Goal: Task Accomplishment & Management: Manage account settings

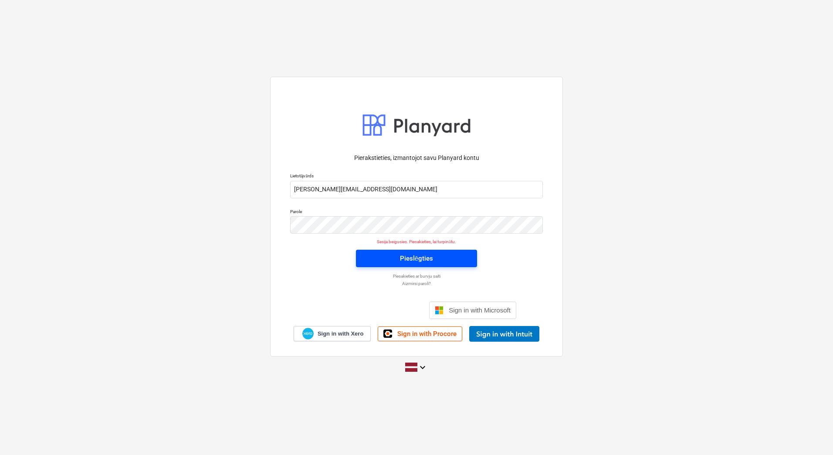
click at [419, 253] on div "Pieslēgties" at bounding box center [416, 258] width 33 height 11
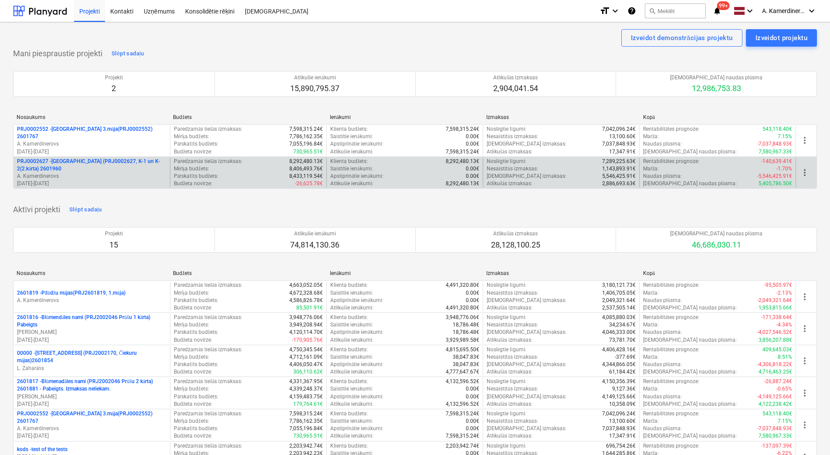
click at [72, 163] on p "PRJ0002627 - [GEOGRAPHIC_DATA] (PRJ0002627, K-1 un K-2(2.kārta) 2601960" at bounding box center [91, 165] width 149 height 15
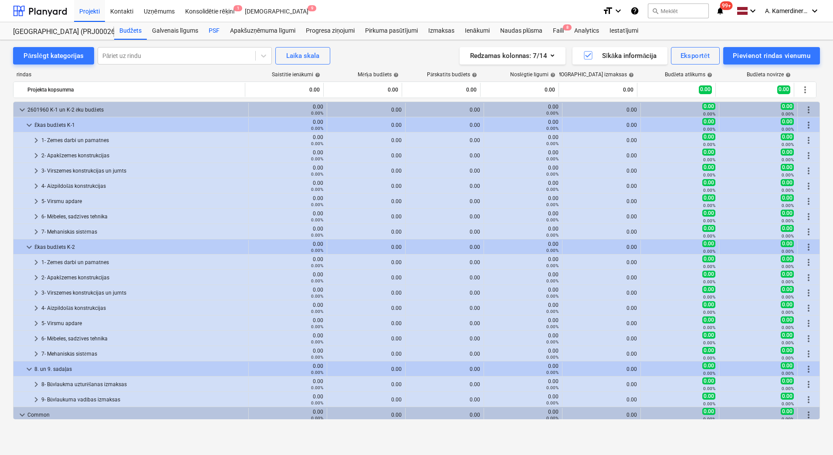
click at [215, 30] on div "PSF" at bounding box center [213, 30] width 21 height 17
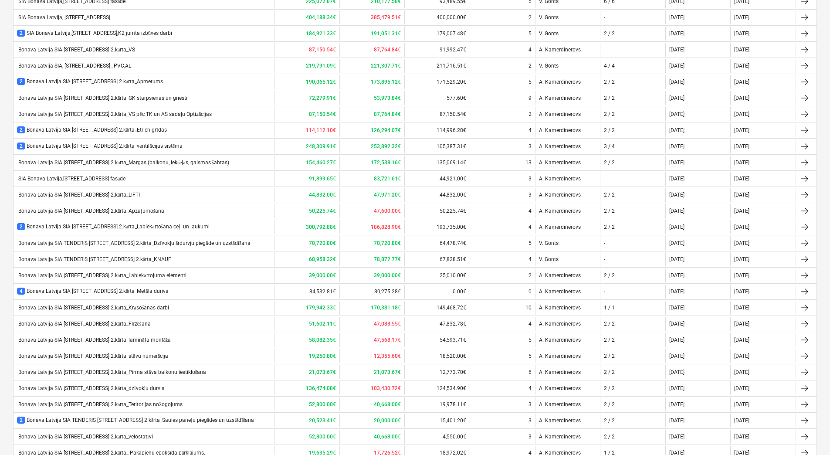
scroll to position [332, 0]
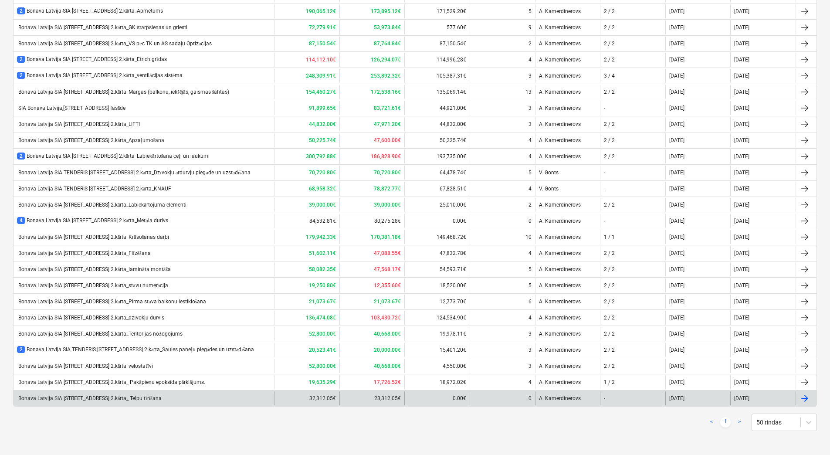
click at [172, 401] on div "Bonava Latvija SIA TENDERIS Tumes iela 27 2.kārta_ Telpu tīrīšana" at bounding box center [144, 398] width 260 height 14
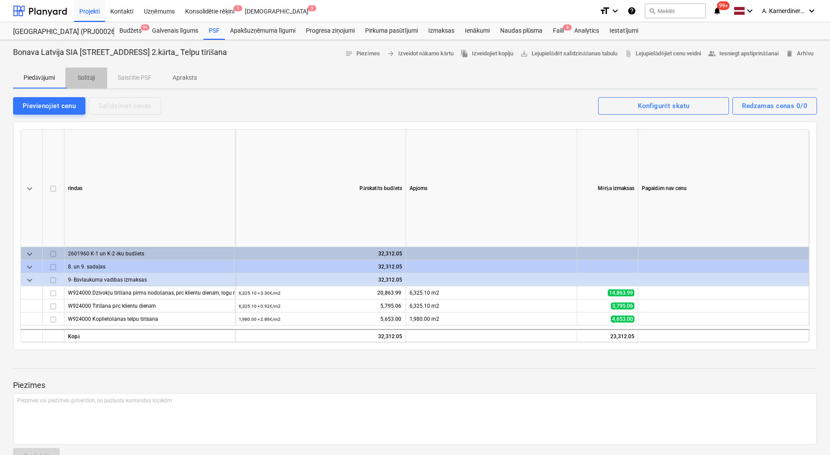
click at [92, 80] on p "Solītāji" at bounding box center [86, 77] width 21 height 9
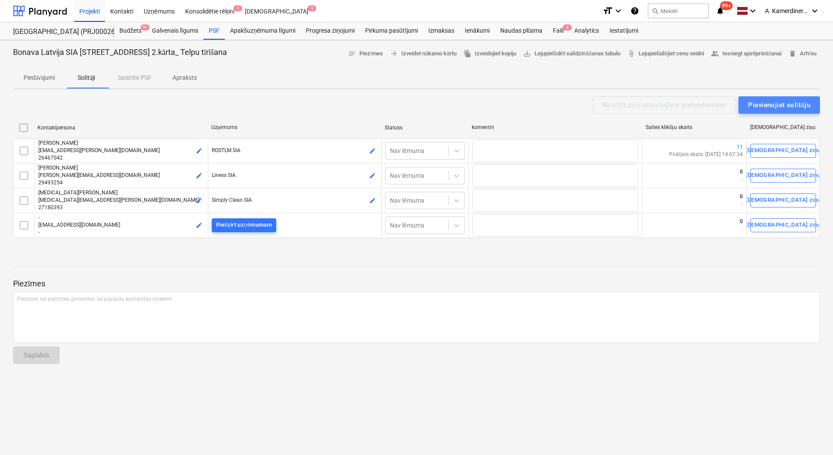
click at [782, 97] on button "Pievienojiet solītāju" at bounding box center [778, 104] width 81 height 17
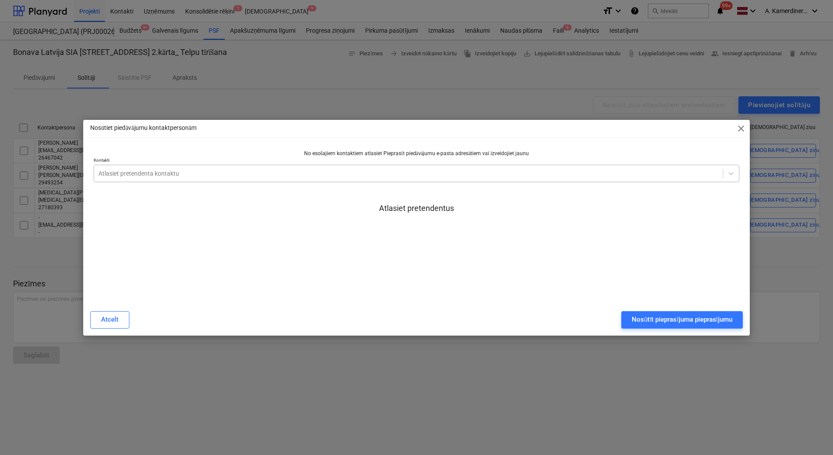
click at [302, 177] on div at bounding box center [408, 173] width 620 height 9
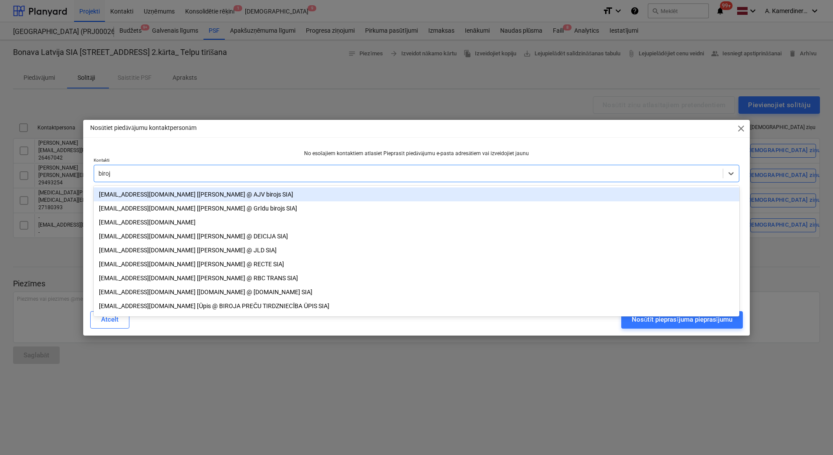
type input "birojs"
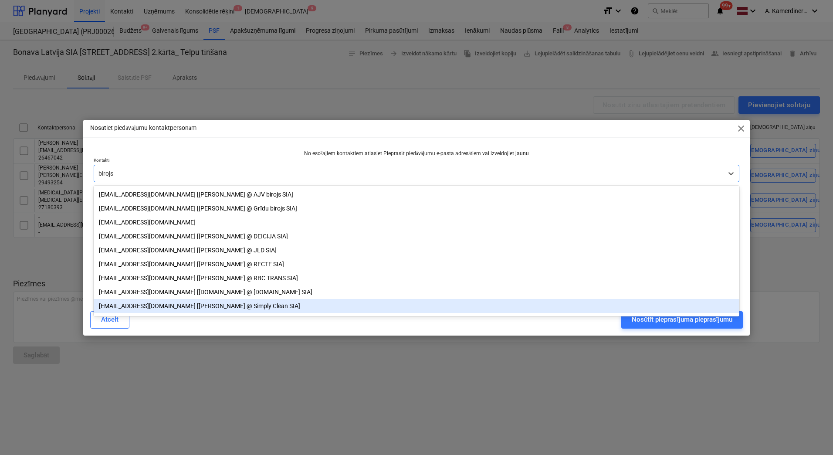
click at [210, 312] on div "birojs@simplyclean.lv [Nikolajs Vaskainis @ Simply Clean SIA]" at bounding box center [417, 306] width 646 height 14
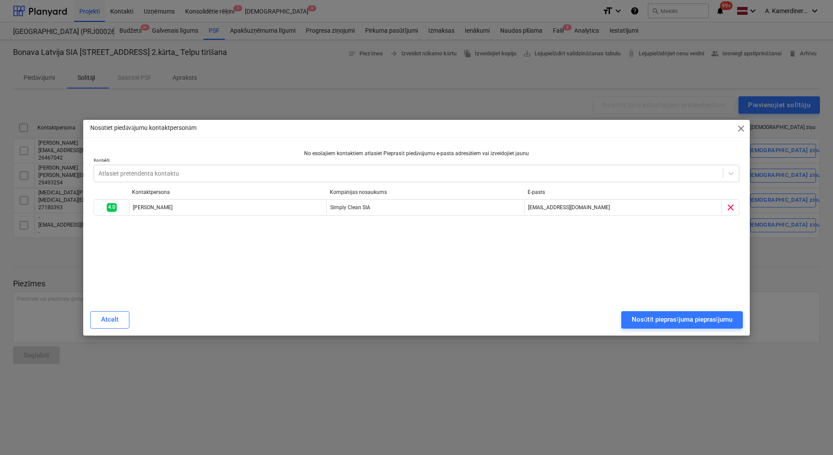
click at [689, 136] on div "Nosūtiet piedāvājumu kontaktpersonām close No esošajiem kontaktiem atlasiet Pie…" at bounding box center [416, 228] width 666 height 216
click at [639, 320] on div "Nosūtīt pieprasījuma pieprasījumu" at bounding box center [682, 319] width 101 height 11
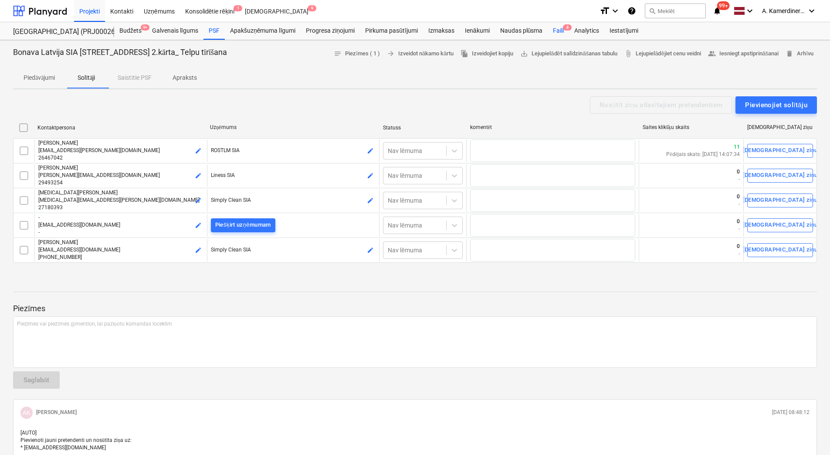
click at [555, 32] on div "Faili 8" at bounding box center [558, 30] width 21 height 17
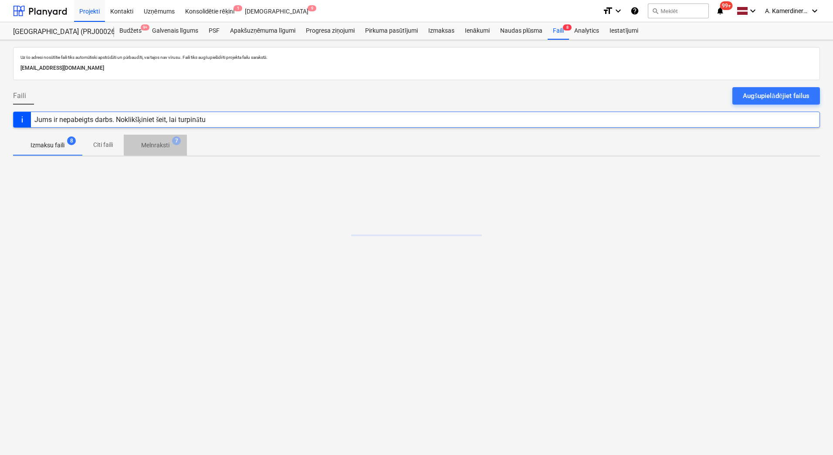
click at [157, 144] on p "Melnraksti" at bounding box center [155, 145] width 28 height 9
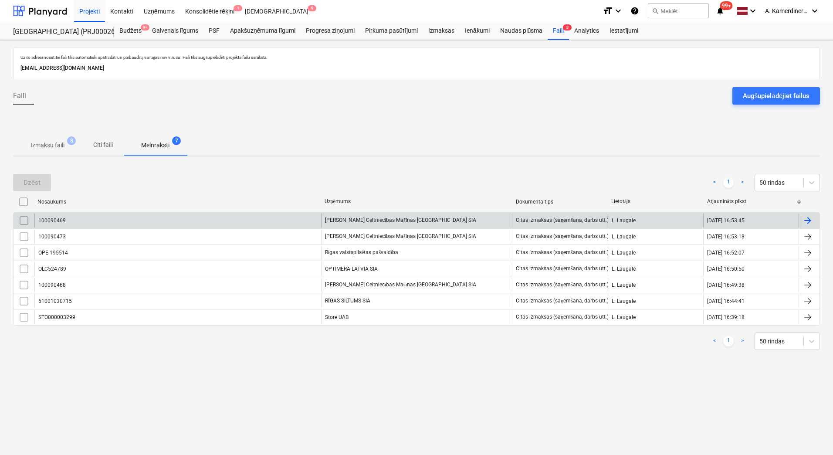
click at [246, 219] on div "100090469" at bounding box center [177, 220] width 287 height 14
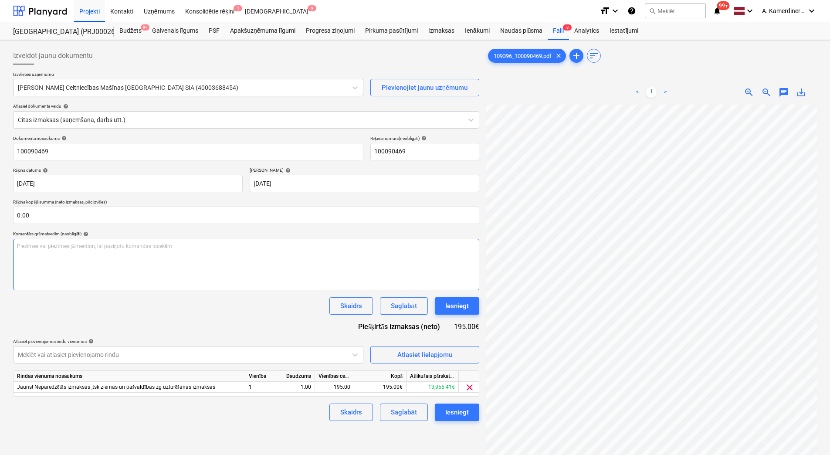
scroll to position [126, 63]
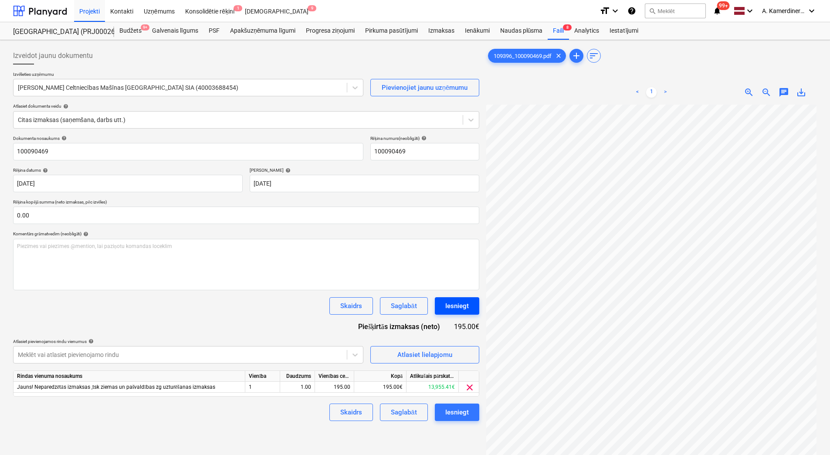
click at [455, 305] on div "Iesniegt" at bounding box center [457, 305] width 24 height 11
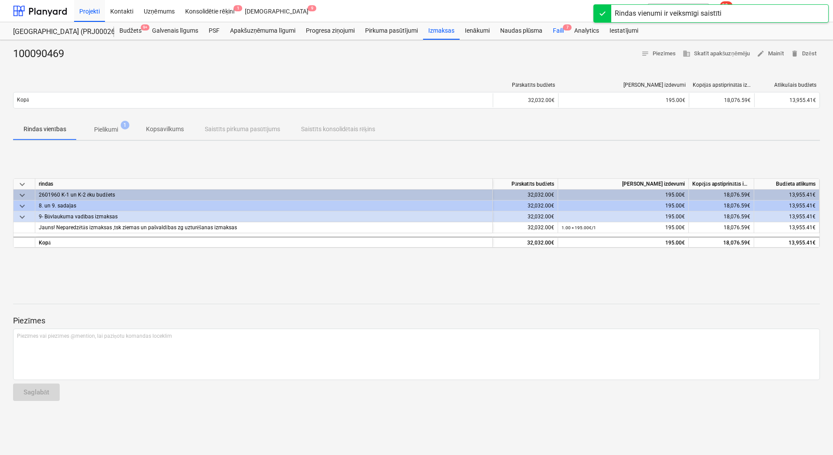
click at [556, 30] on div "Faili 7" at bounding box center [558, 30] width 21 height 17
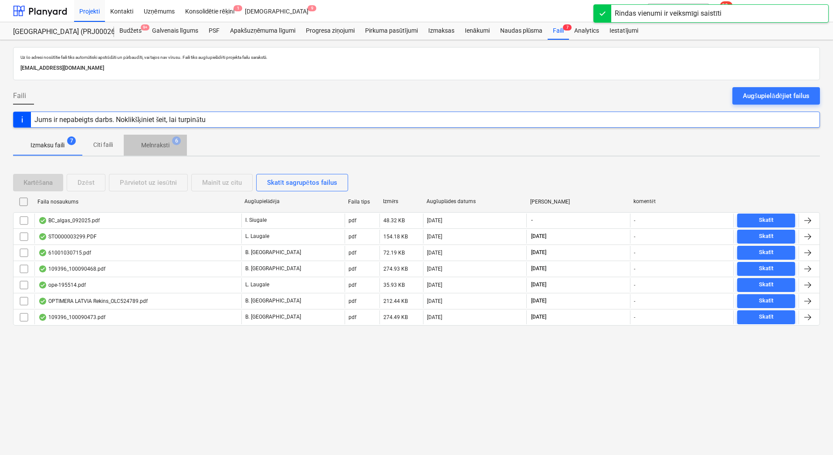
click at [174, 147] on span "Melnraksti 6" at bounding box center [155, 145] width 42 height 9
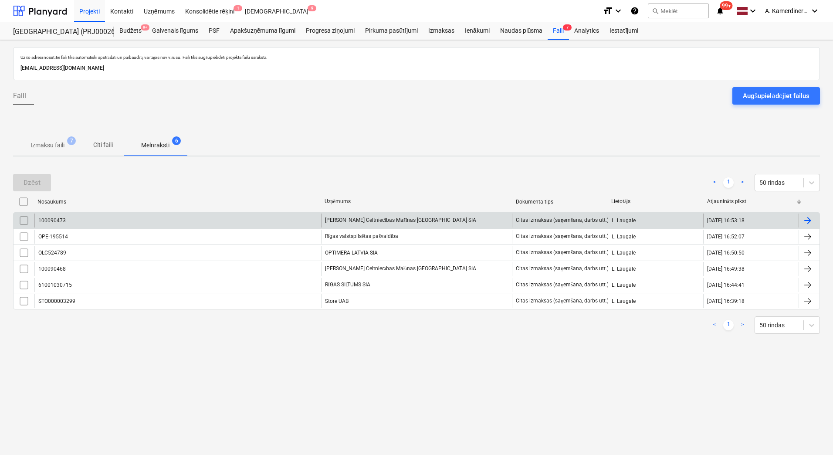
click at [339, 223] on div "Kurt Koenig Celtniecības Mašīnas Latvija SIA" at bounding box center [416, 220] width 191 height 14
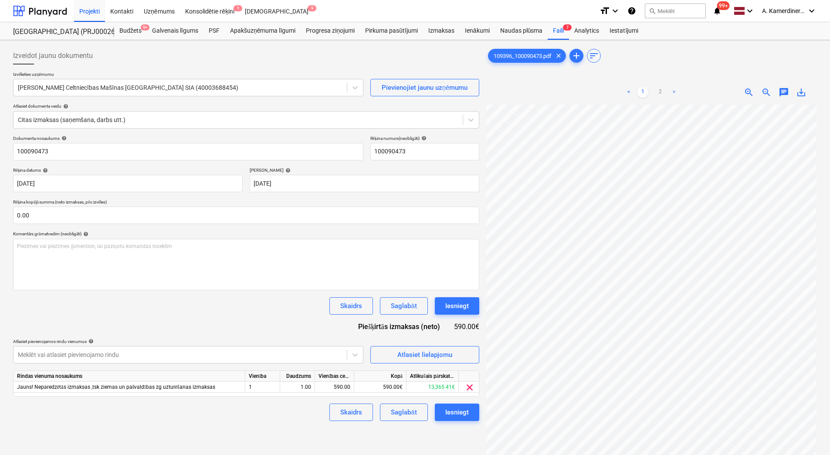
scroll to position [126, 63]
click at [460, 307] on div "Iesniegt" at bounding box center [457, 305] width 24 height 11
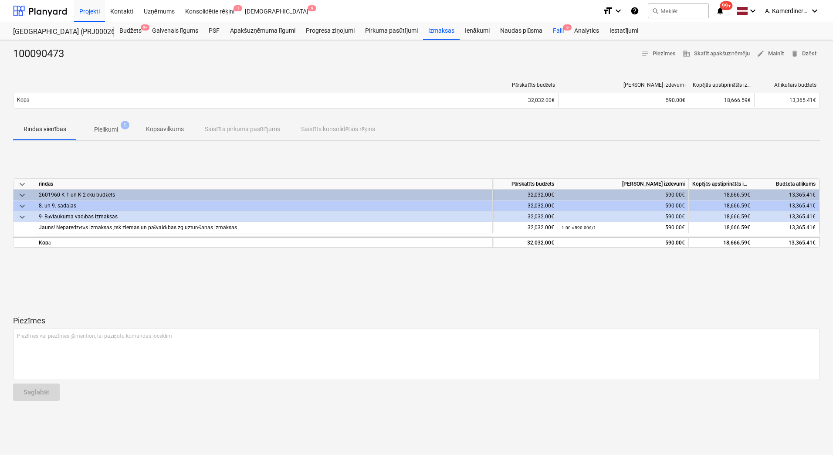
click at [560, 34] on div "Faili 6" at bounding box center [558, 30] width 21 height 17
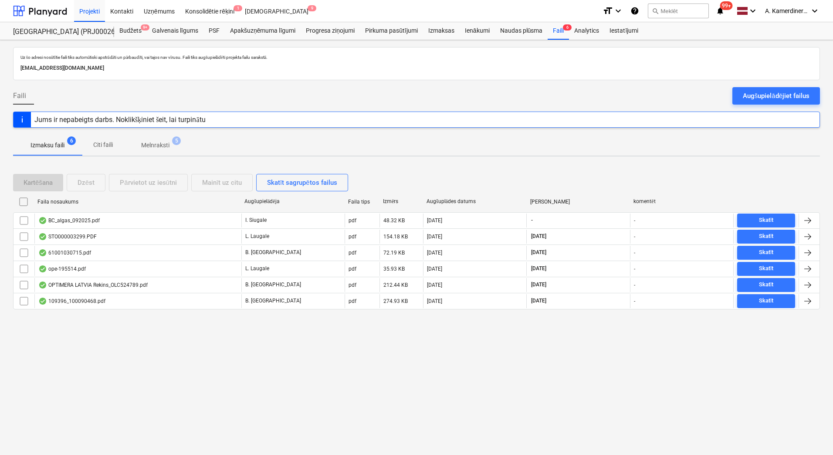
click at [167, 149] on p "Melnraksti" at bounding box center [155, 145] width 28 height 9
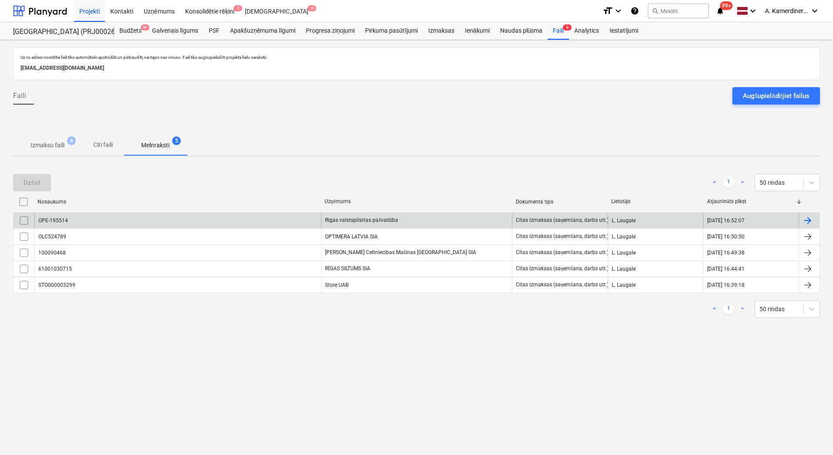
click at [330, 216] on div "Rīgas valstspilsētas pašvaldība" at bounding box center [416, 220] width 191 height 14
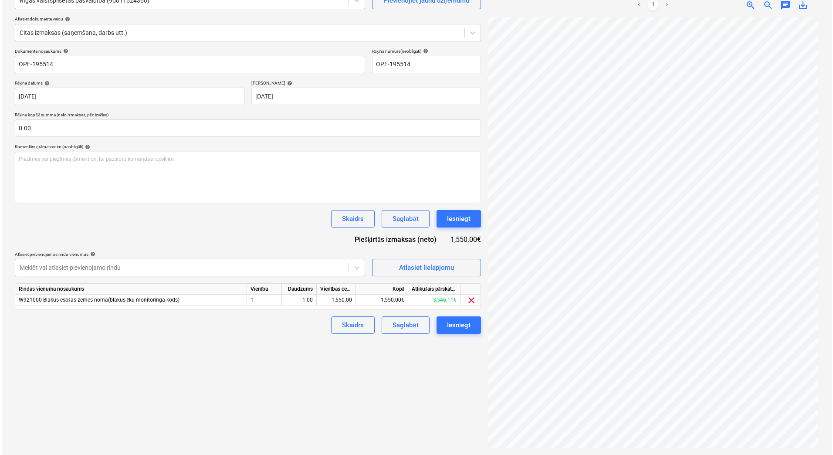
scroll to position [21, 63]
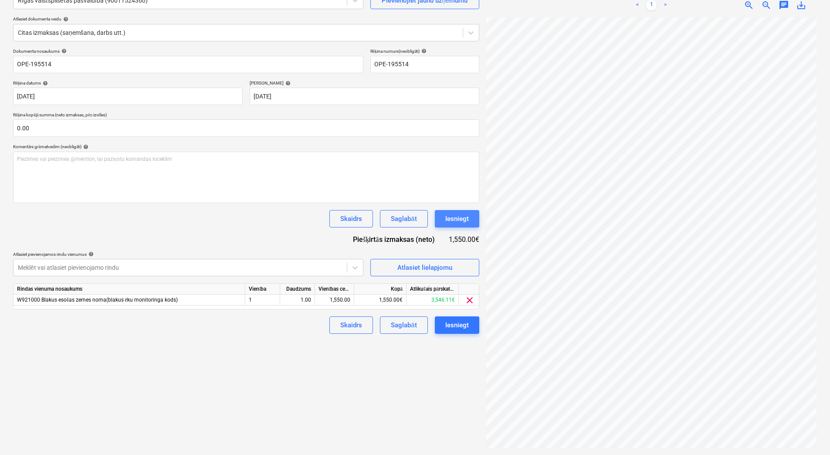
click at [461, 220] on div "Iesniegt" at bounding box center [457, 218] width 24 height 11
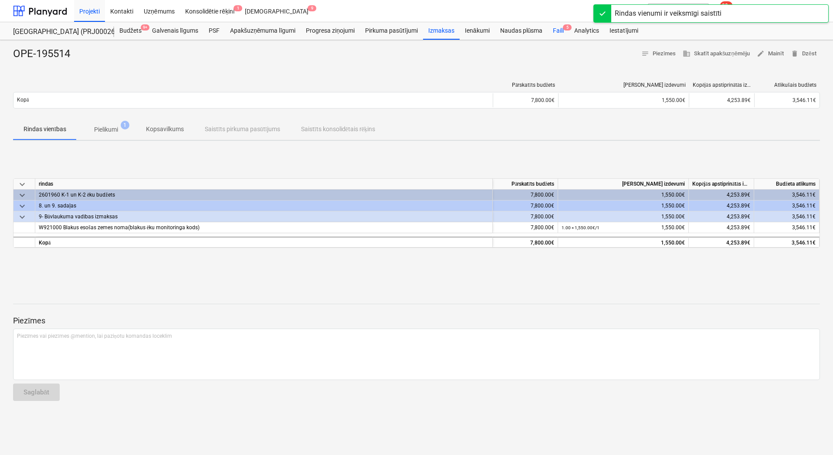
click at [563, 30] on div "Faili 5" at bounding box center [558, 30] width 21 height 17
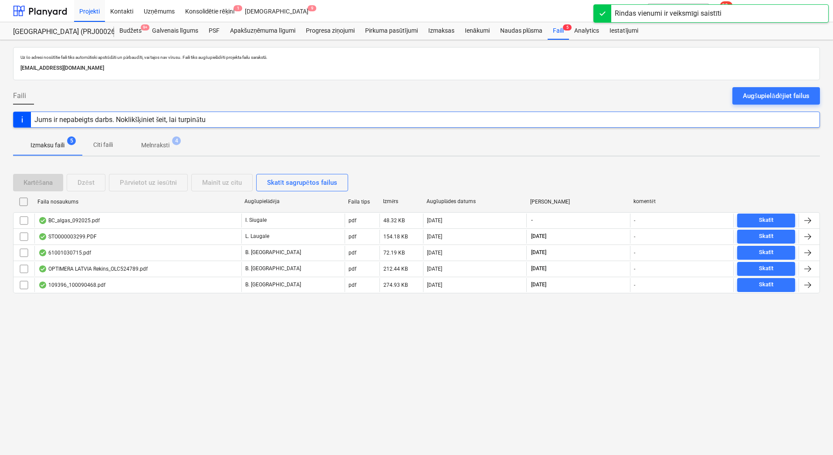
click at [165, 149] on p "Melnraksti" at bounding box center [155, 145] width 28 height 9
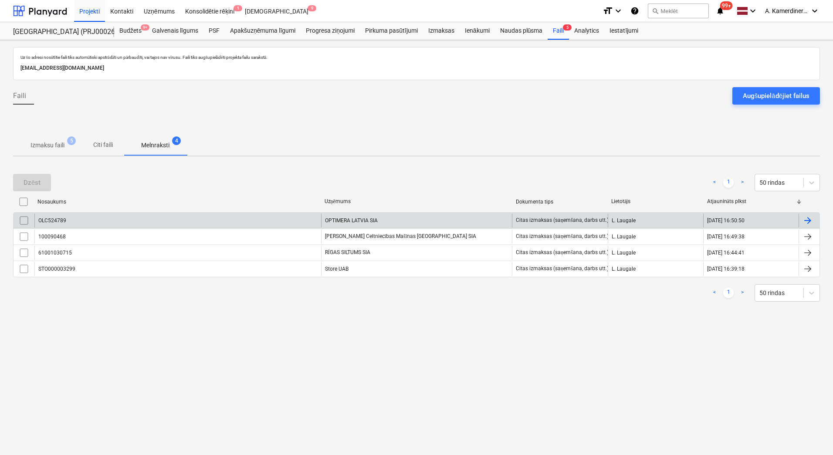
click at [341, 220] on div "OPTIMERA LATVIA SIA" at bounding box center [416, 220] width 191 height 14
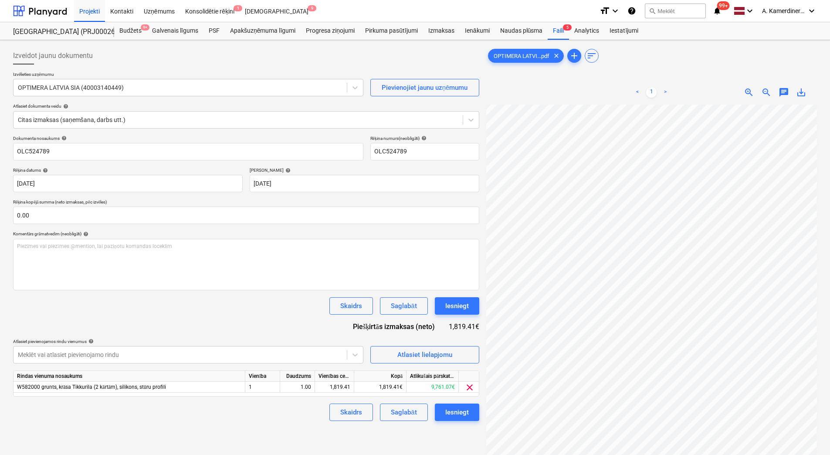
scroll to position [126, 63]
click at [466, 308] on div "Iesniegt" at bounding box center [457, 305] width 24 height 11
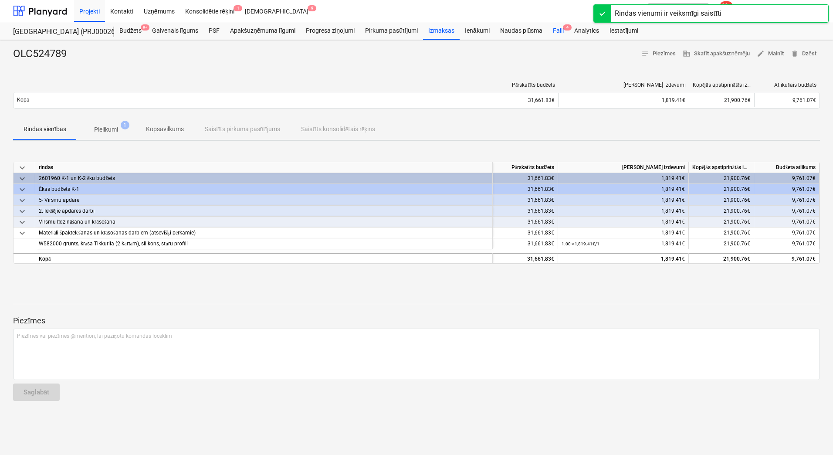
click at [555, 30] on div "Faili 4" at bounding box center [558, 30] width 21 height 17
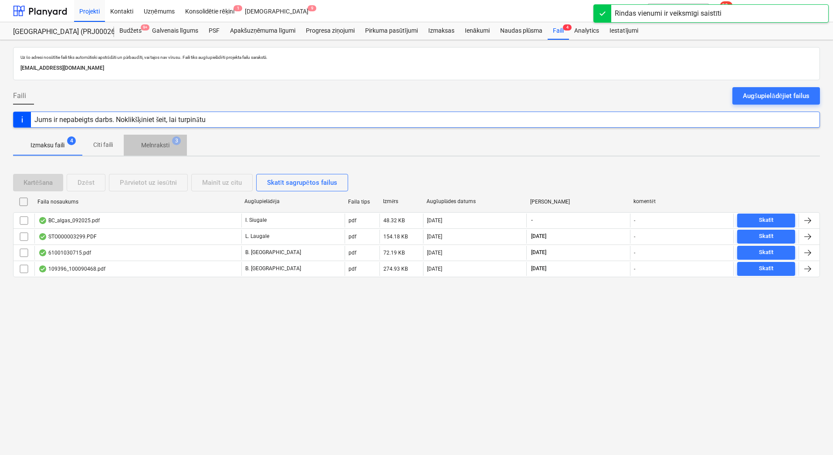
click at [169, 145] on p "Melnraksti" at bounding box center [155, 145] width 28 height 9
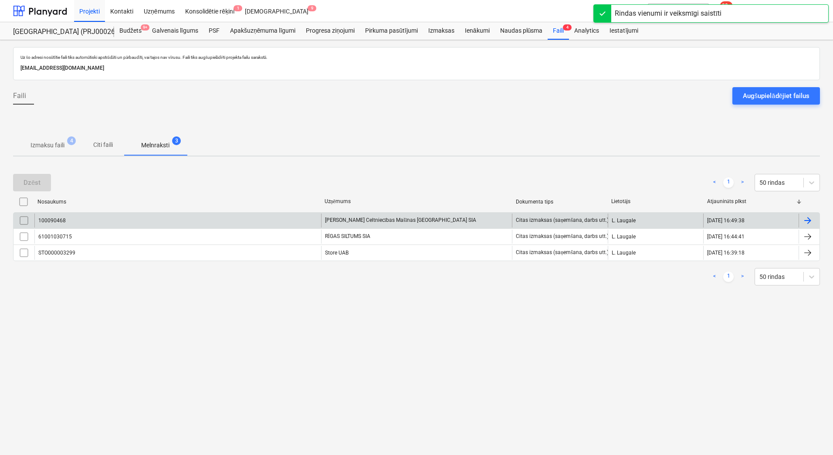
click at [409, 219] on div "Kurt Koenig Celtniecības Mašīnas Latvija SIA" at bounding box center [416, 220] width 191 height 14
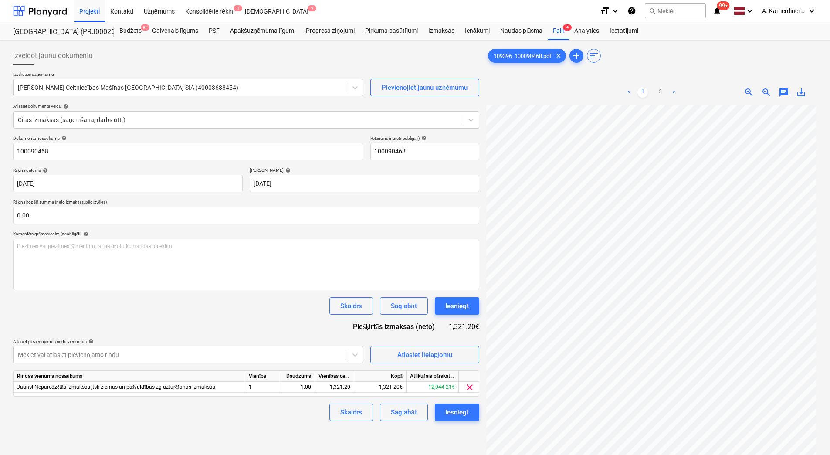
scroll to position [126, 63]
click at [450, 308] on div "Iesniegt" at bounding box center [457, 305] width 24 height 11
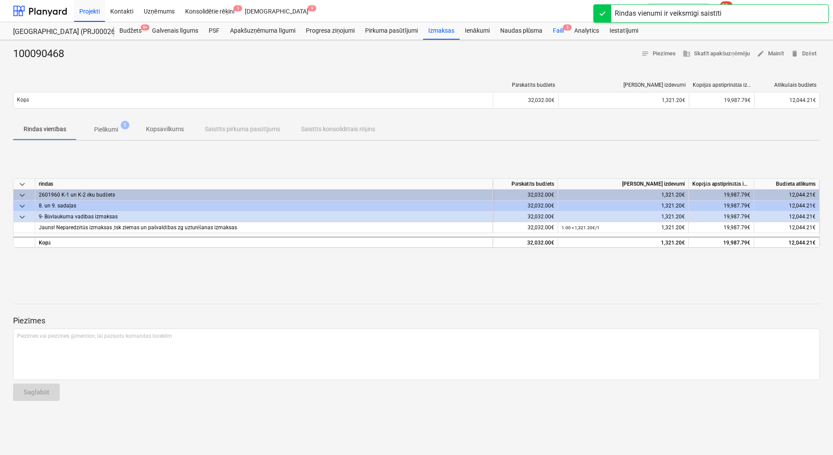
click at [556, 34] on div "Faili 3" at bounding box center [558, 30] width 21 height 17
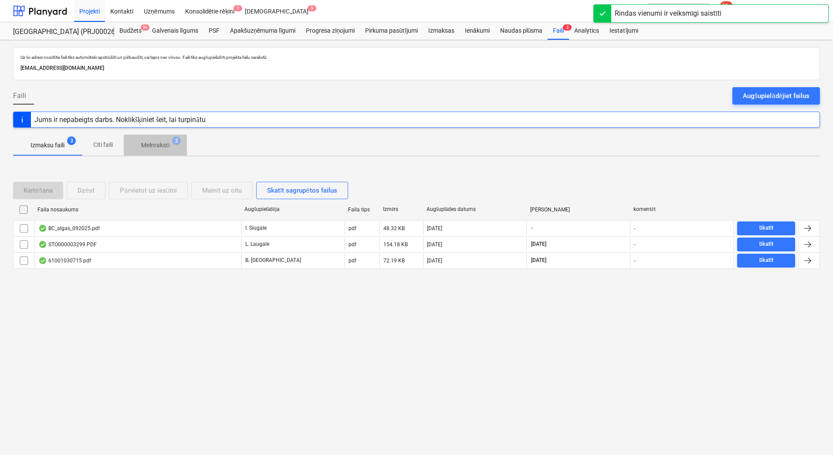
click at [176, 144] on span "2" at bounding box center [176, 140] width 9 height 9
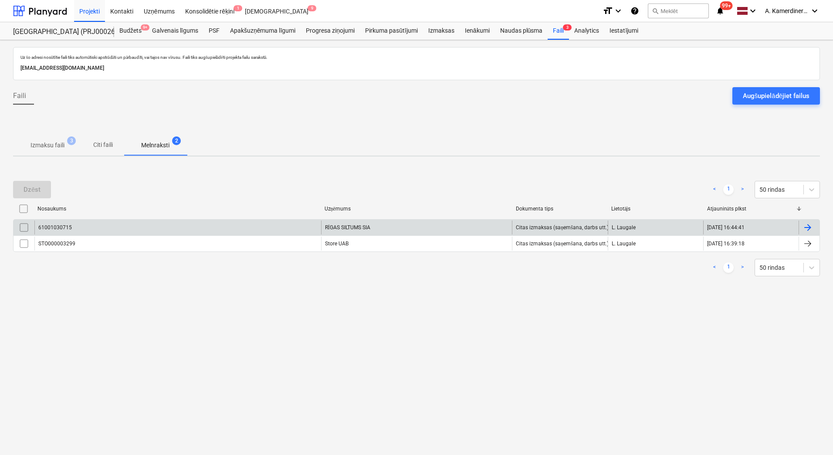
click at [353, 224] on div "RĪGAS SILTUMS SIA" at bounding box center [416, 227] width 191 height 14
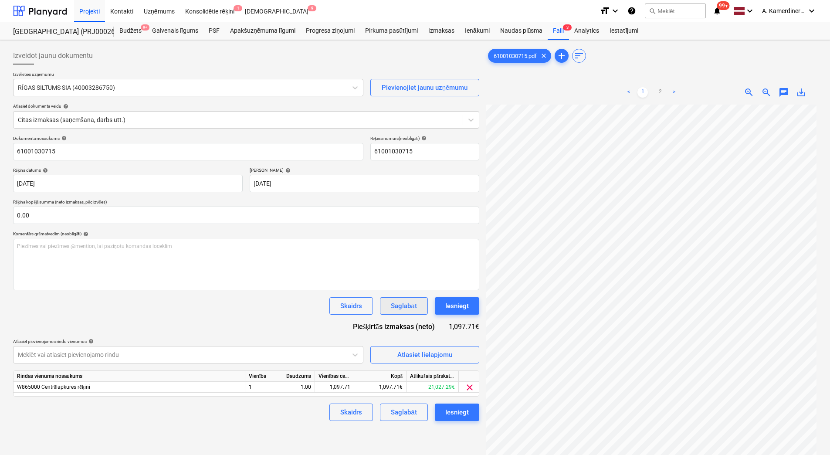
scroll to position [115, 63]
click at [462, 302] on div "Iesniegt" at bounding box center [457, 305] width 24 height 11
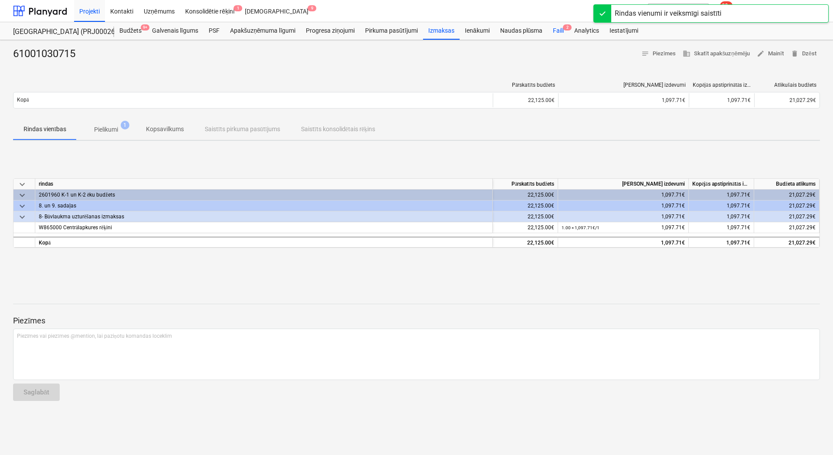
click at [558, 30] on div "Faili 2" at bounding box center [558, 30] width 21 height 17
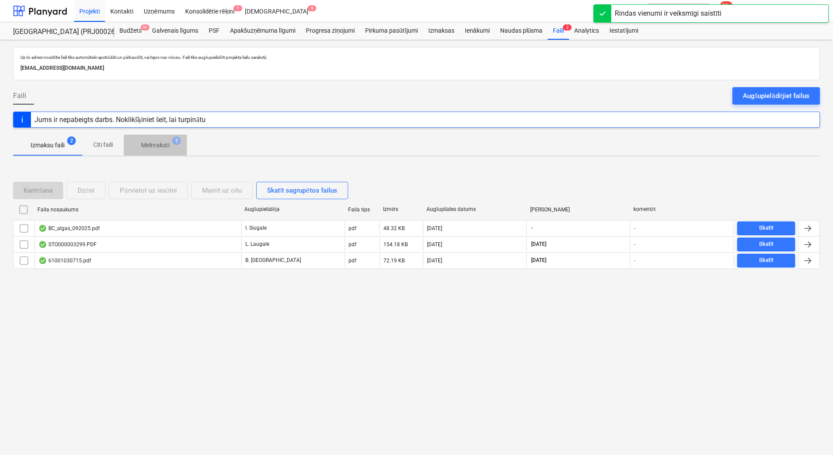
click at [163, 145] on p "Melnraksti" at bounding box center [155, 145] width 28 height 9
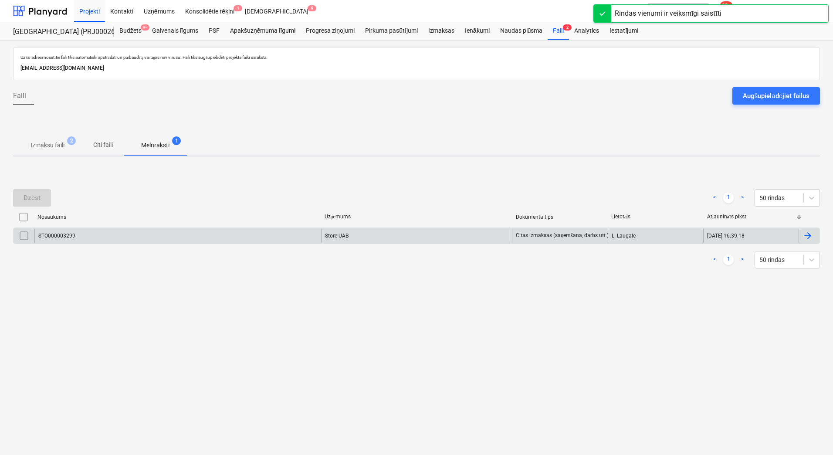
click at [340, 239] on div "Store UAB" at bounding box center [416, 236] width 191 height 14
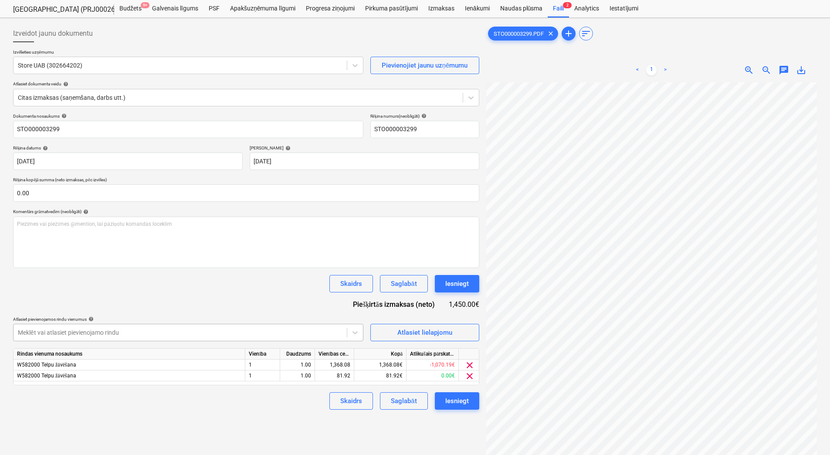
click at [187, 354] on body "Projekti Kontakti Uzņēmums Konsolidētie rēķini 1 Iesūtne 9 format_size keyboard…" at bounding box center [415, 205] width 830 height 455
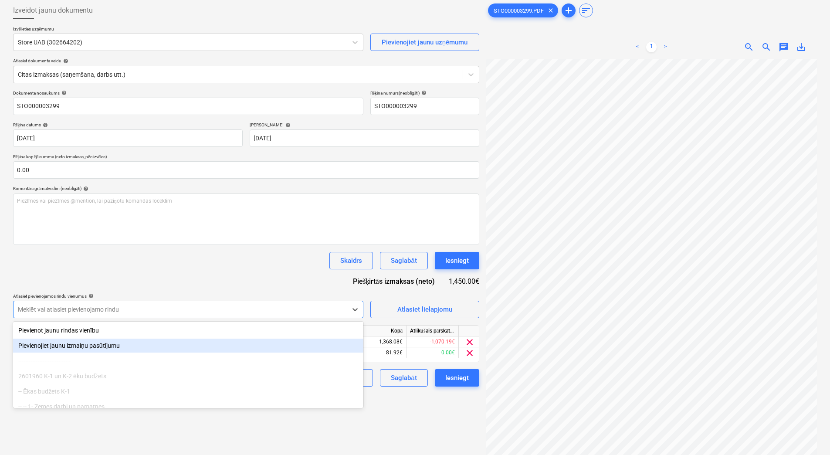
scroll to position [48, 0]
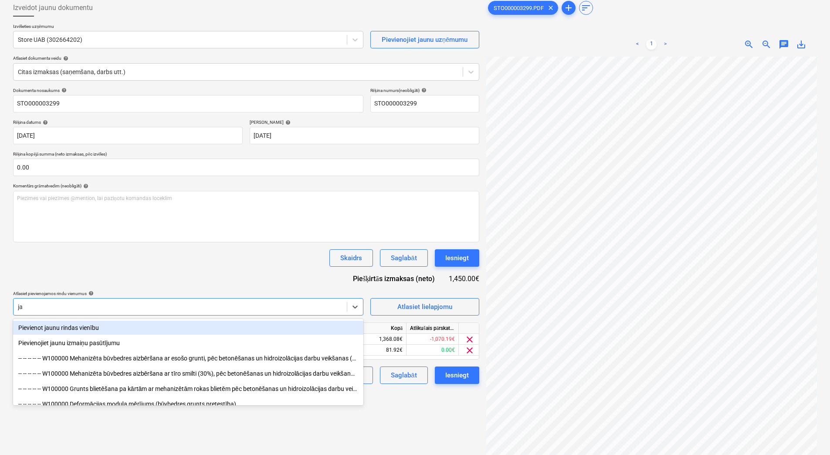
type input "j"
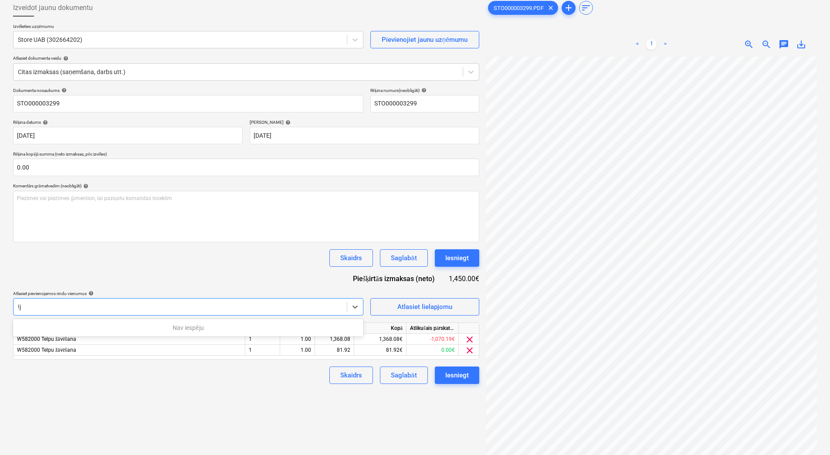
type input "!"
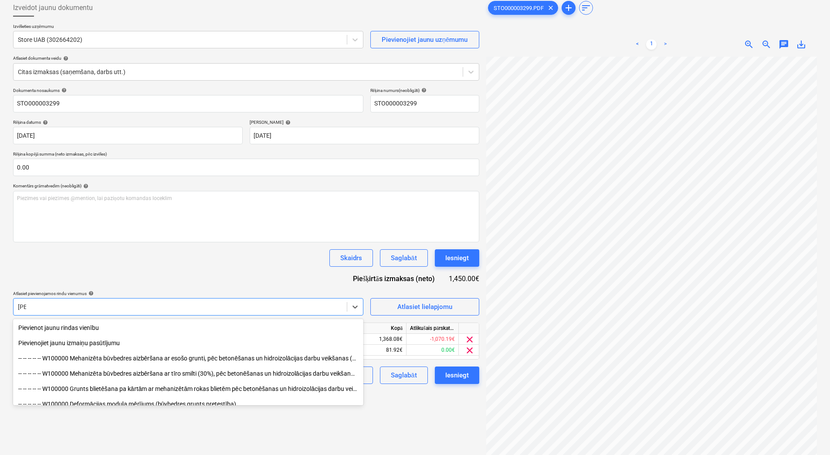
type input "J"
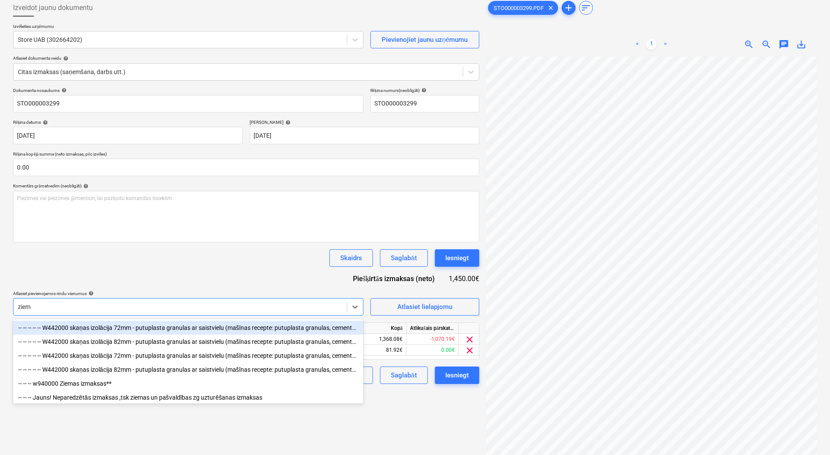
type input "ziema"
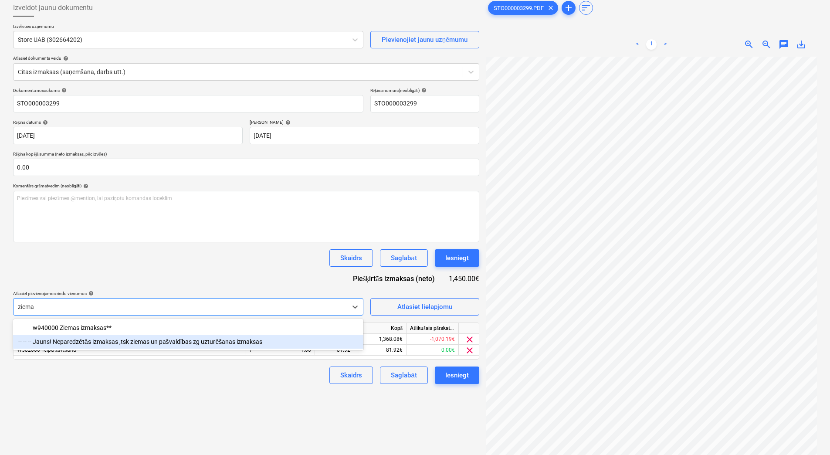
click at [138, 338] on div "-- -- -- Jauns! Neparedzētās izmaksas ,tsk ziemas un pašvaldības zg uzturēšanas…" at bounding box center [188, 342] width 350 height 14
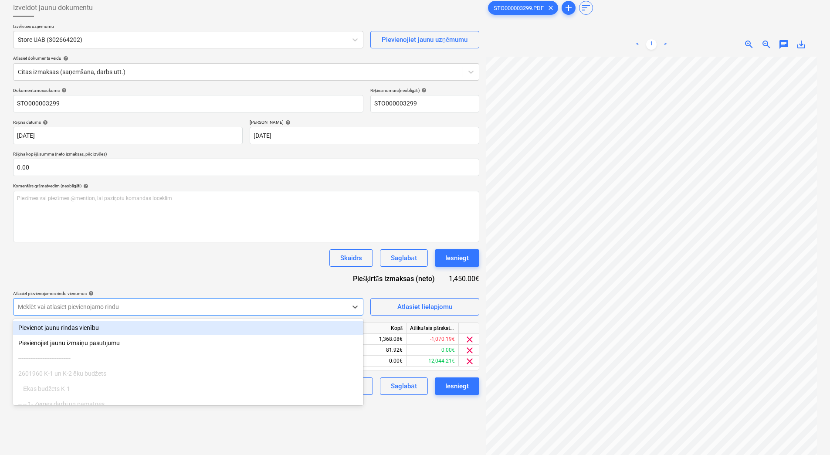
click at [255, 271] on div "Dokumenta nosaukums help STO000003299 Rēķina numurs (neobligāti) help STO000003…" at bounding box center [246, 241] width 466 height 307
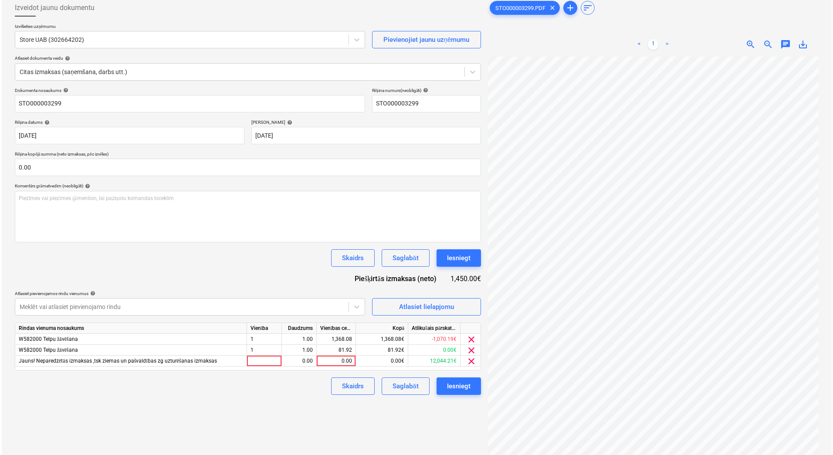
scroll to position [51, 74]
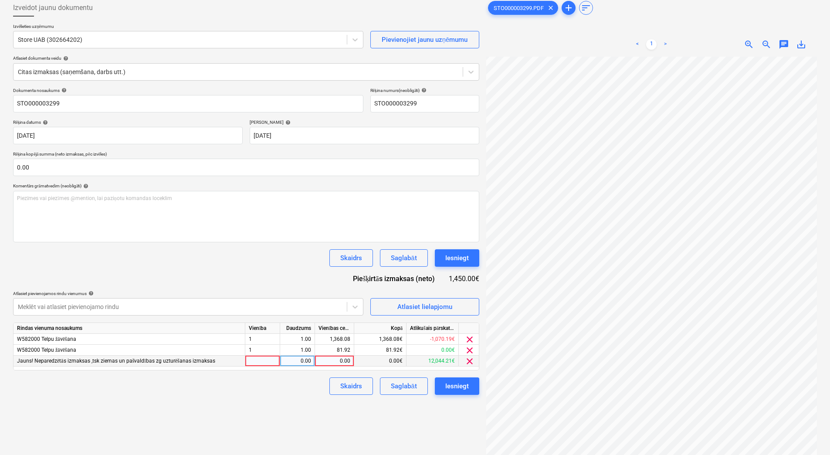
click at [332, 361] on div "0.00" at bounding box center [334, 360] width 32 height 11
type input "1450"
click at [307, 362] on div "0.00" at bounding box center [297, 360] width 27 height 11
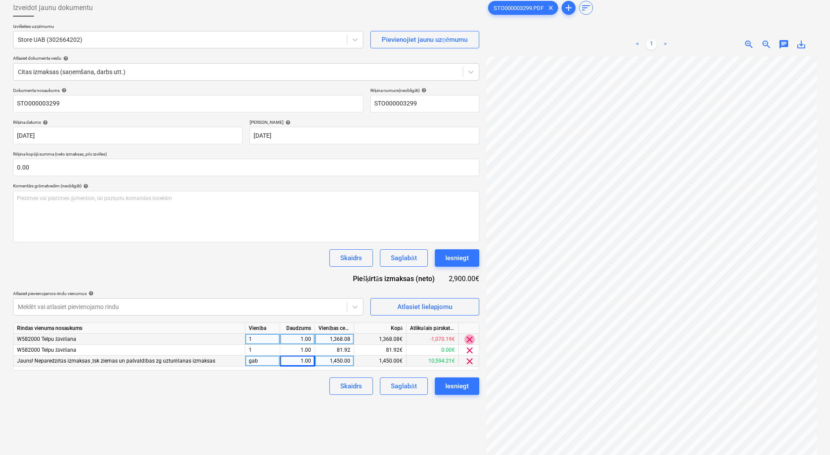
click at [472, 338] on span "clear" at bounding box center [469, 339] width 10 height 10
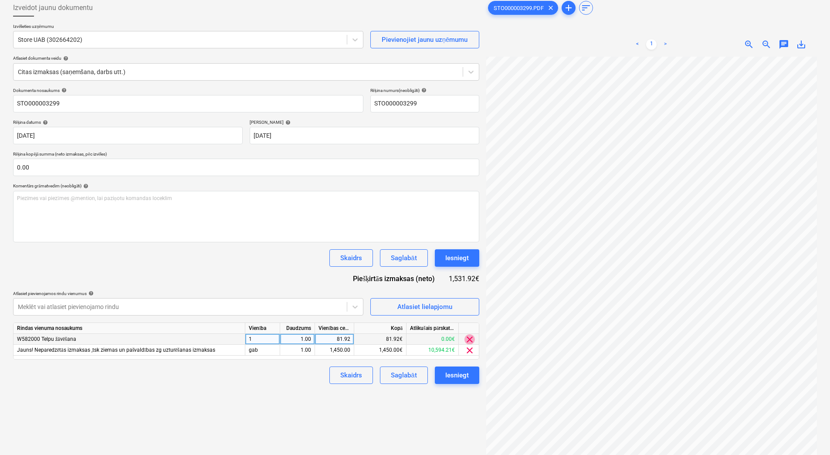
click at [473, 338] on span "clear" at bounding box center [469, 339] width 10 height 10
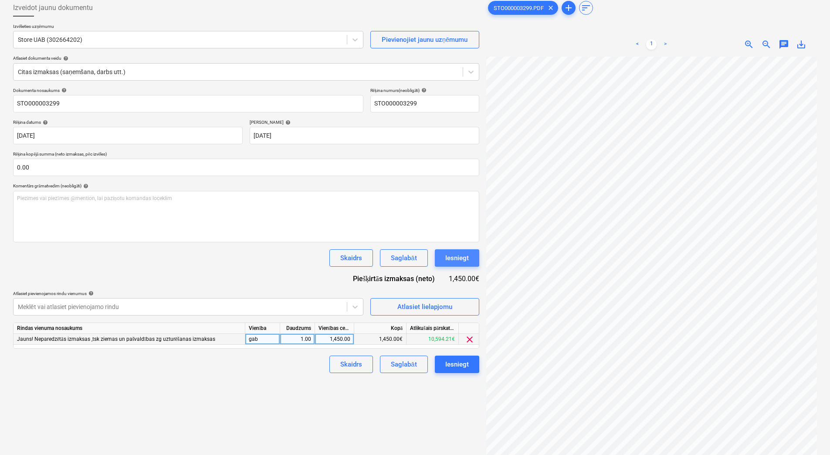
click at [467, 252] on div "Iesniegt" at bounding box center [457, 257] width 24 height 11
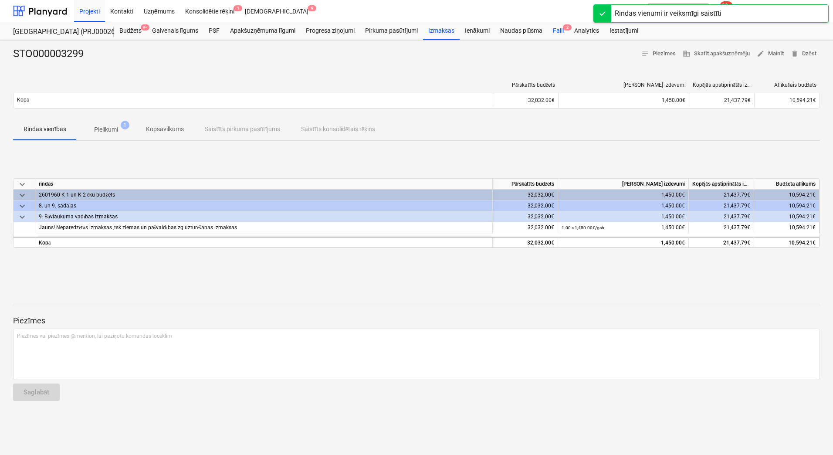
click at [557, 25] on div "Faili 2" at bounding box center [558, 30] width 21 height 17
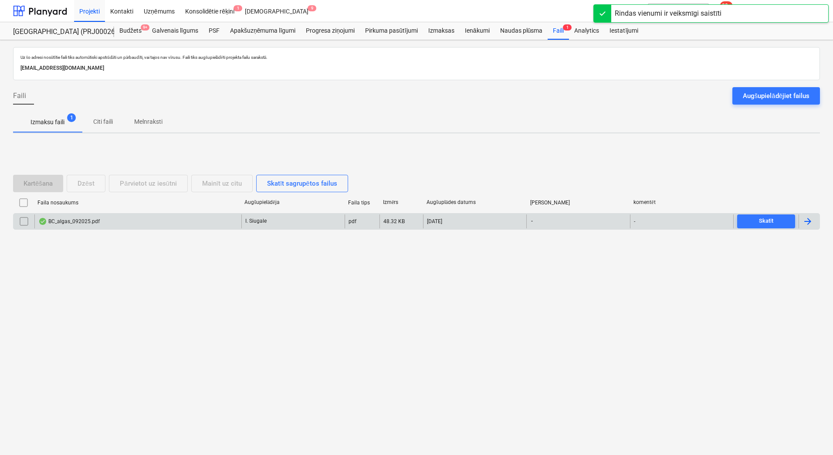
click at [105, 222] on div "BC_algas_092025.pdf" at bounding box center [137, 221] width 207 height 14
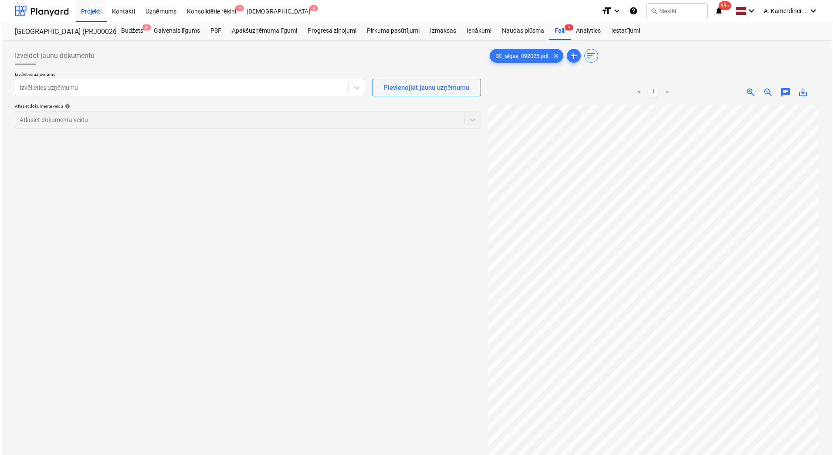
scroll to position [0, 31]
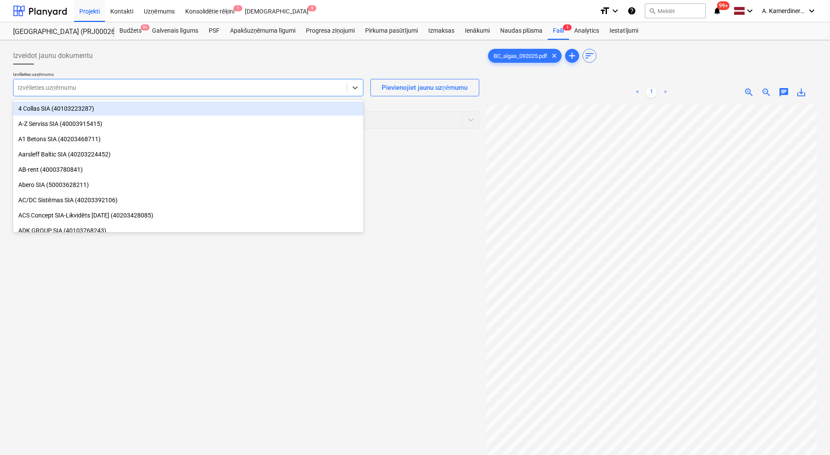
click at [232, 88] on div at bounding box center [180, 87] width 325 height 9
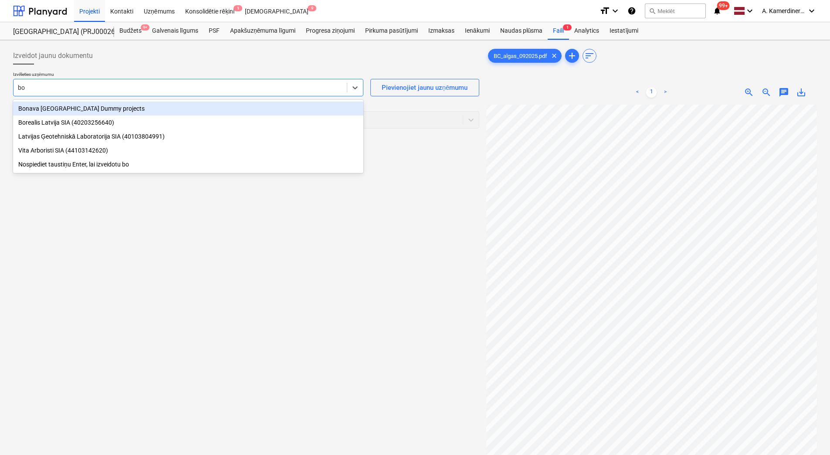
type input "b"
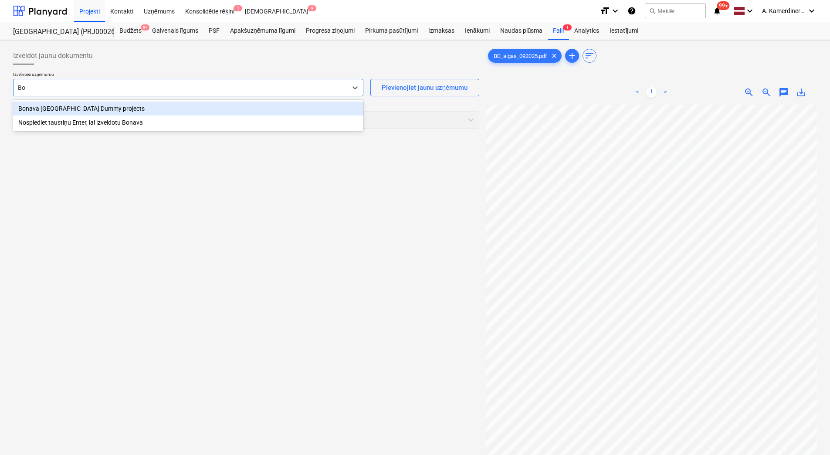
type input "B"
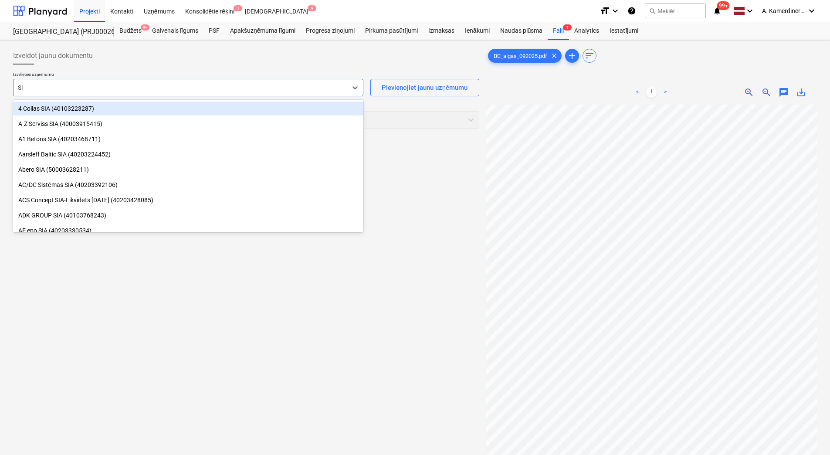
type input "S"
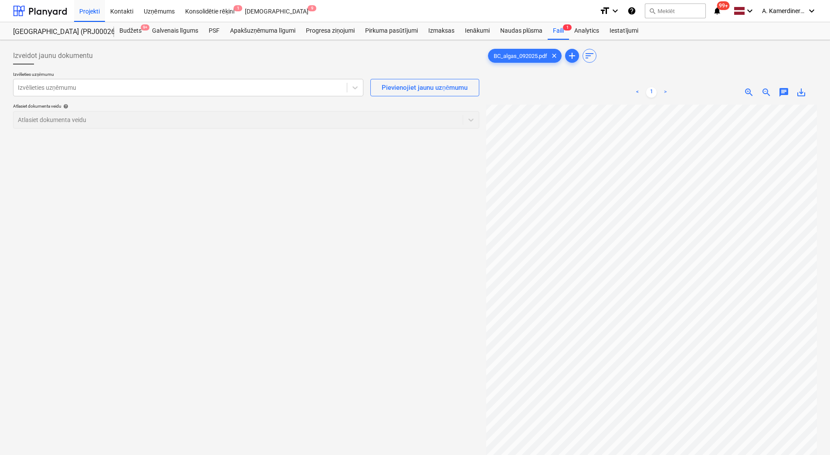
click at [459, 155] on div "Izveidot jaunu dokumentu Izvēlieties uzņēmumu Izvēlieties uzņēmumu Pievienojiet…" at bounding box center [246, 291] width 473 height 495
click at [168, 87] on div at bounding box center [180, 87] width 325 height 9
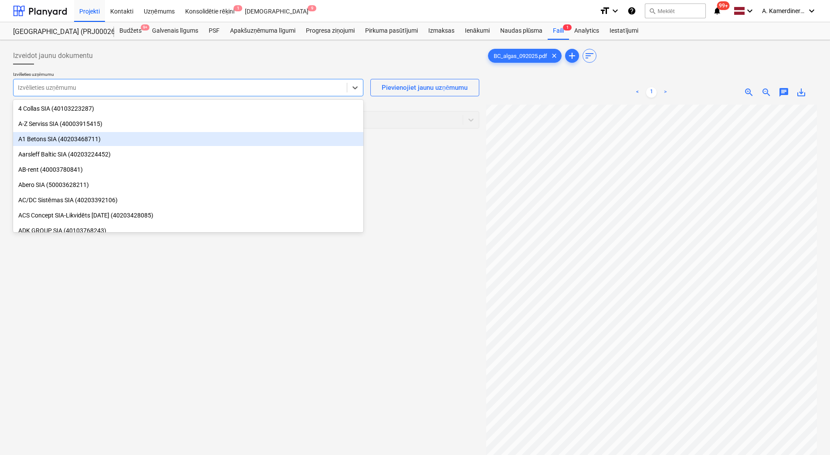
click at [457, 172] on div "Izveidot jaunu dokumentu Izvēlieties uzņēmumu option A1 Betons SIA (40203468711…" at bounding box center [246, 291] width 473 height 495
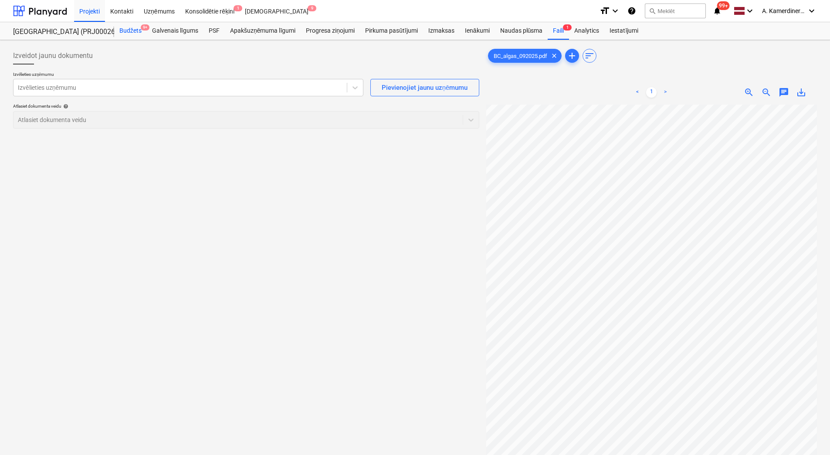
click at [133, 29] on div "Budžets 9+" at bounding box center [130, 30] width 33 height 17
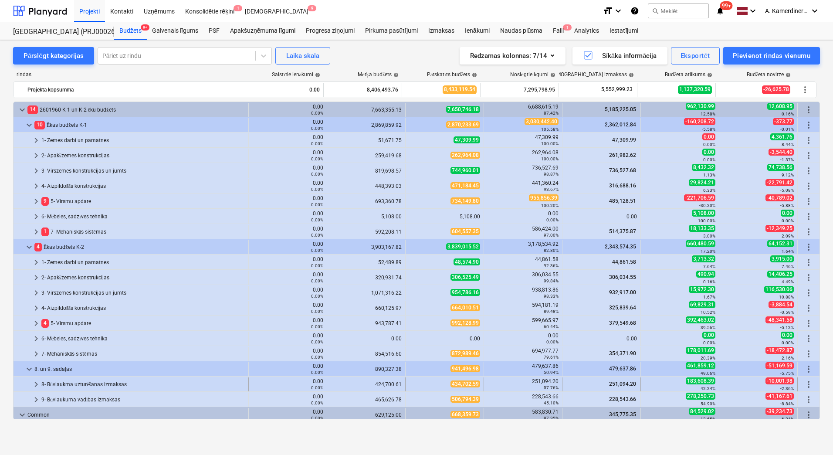
click at [107, 379] on div "8- Būvlaukma uzturēšanas izmaksas" at bounding box center [142, 384] width 203 height 14
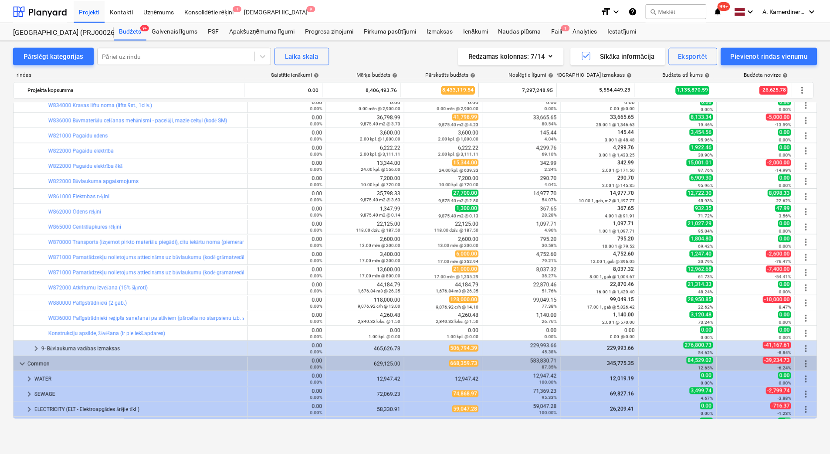
scroll to position [566, 0]
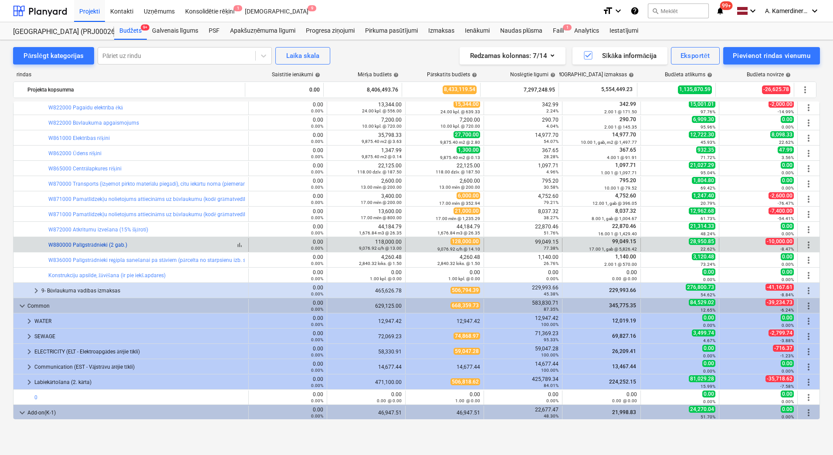
click at [87, 245] on link "W880000 Palīgstrādnieki (2 gab.)" at bounding box center [87, 245] width 79 height 6
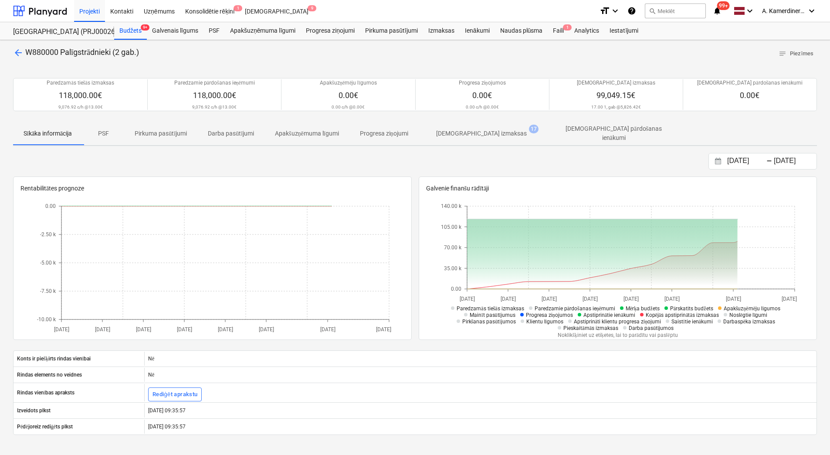
click at [484, 131] on p "[DEMOGRAPHIC_DATA] izmaksas" at bounding box center [481, 133] width 91 height 9
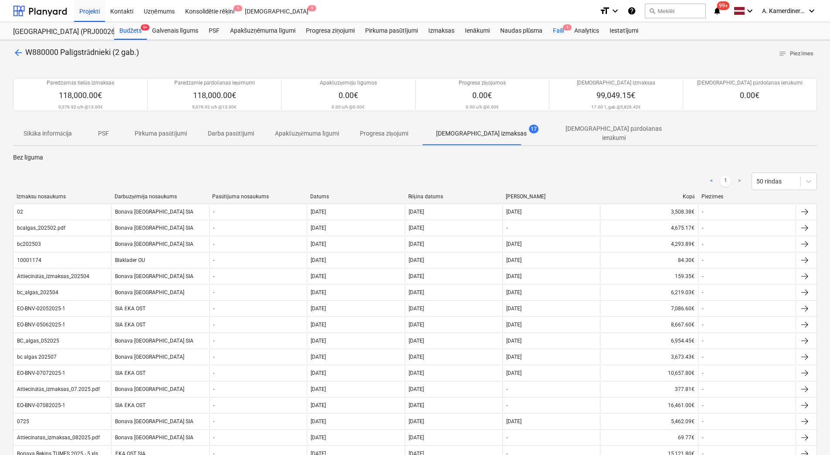
click at [555, 29] on div "Faili 1" at bounding box center [558, 30] width 21 height 17
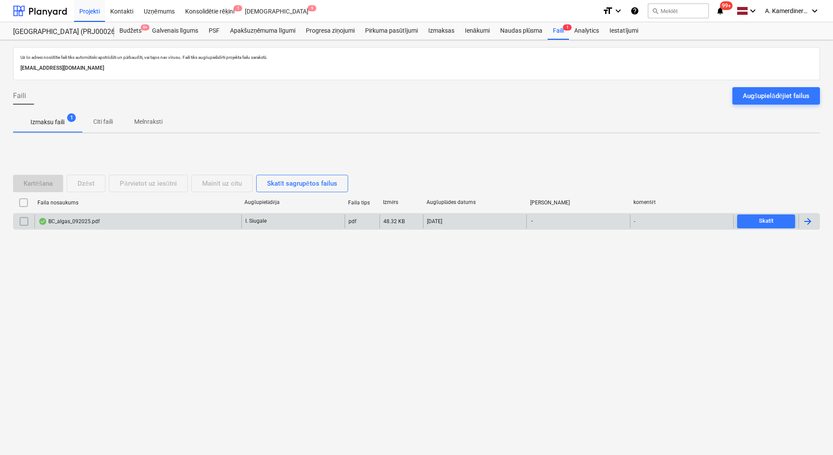
click at [157, 220] on div "BC_algas_092025.pdf" at bounding box center [137, 221] width 207 height 14
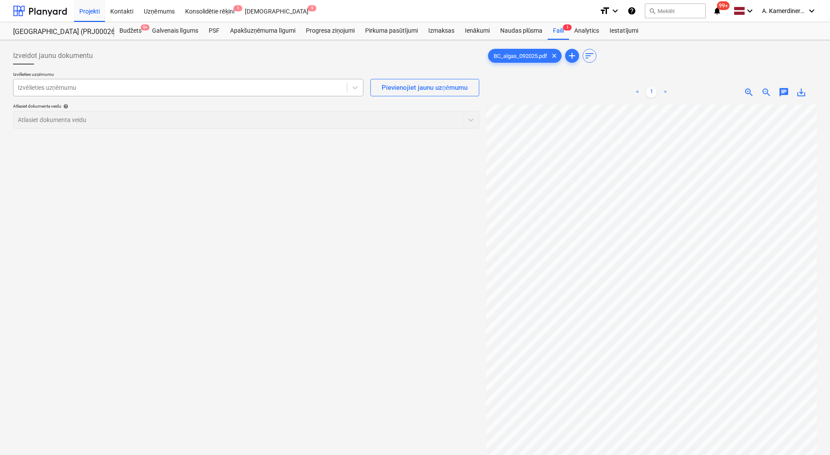
click at [140, 87] on div at bounding box center [180, 87] width 325 height 9
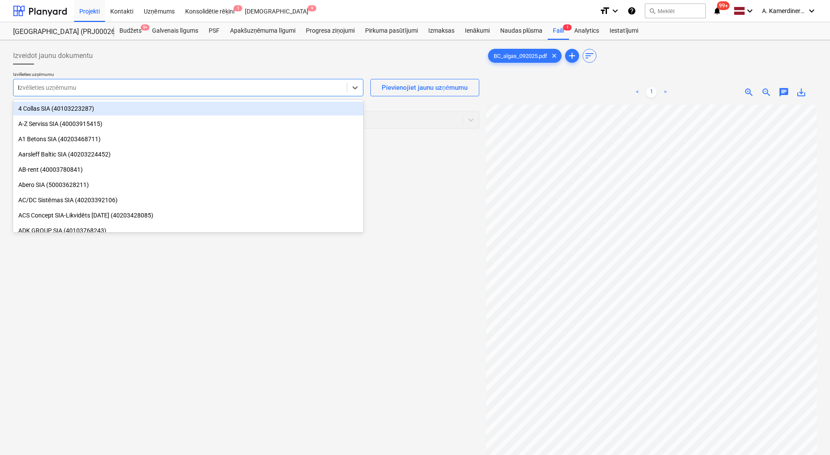
type input "Bo"
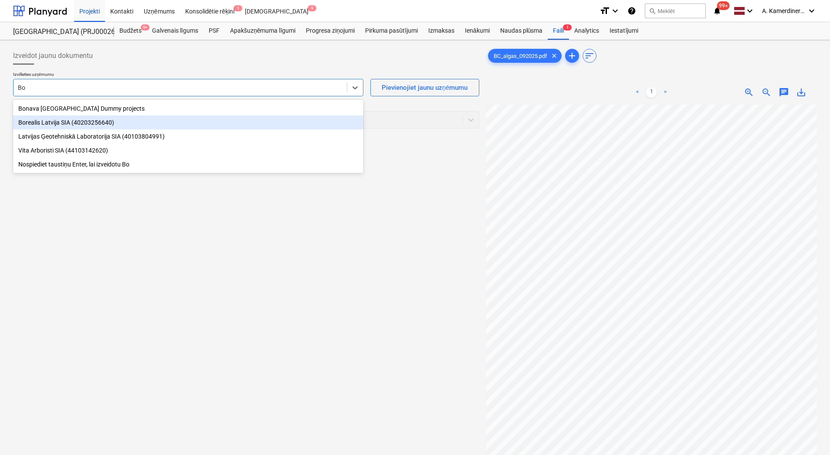
click at [92, 127] on div "Borealis Latvija SIA (40203256640)" at bounding box center [188, 122] width 350 height 14
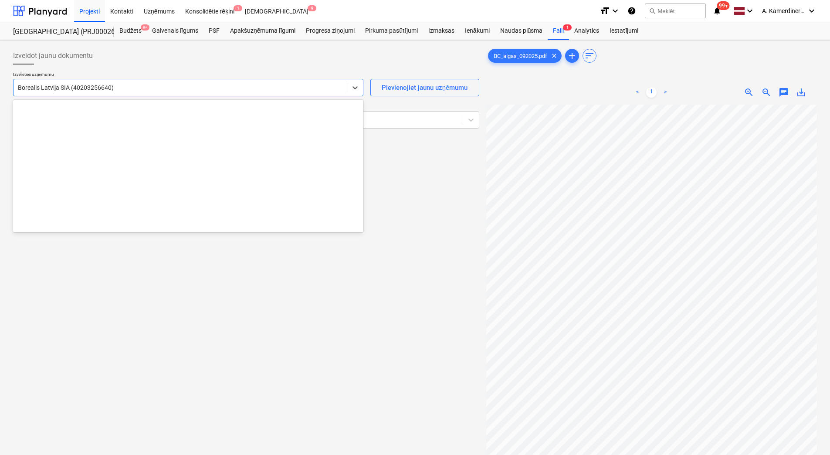
scroll to position [1204, 0]
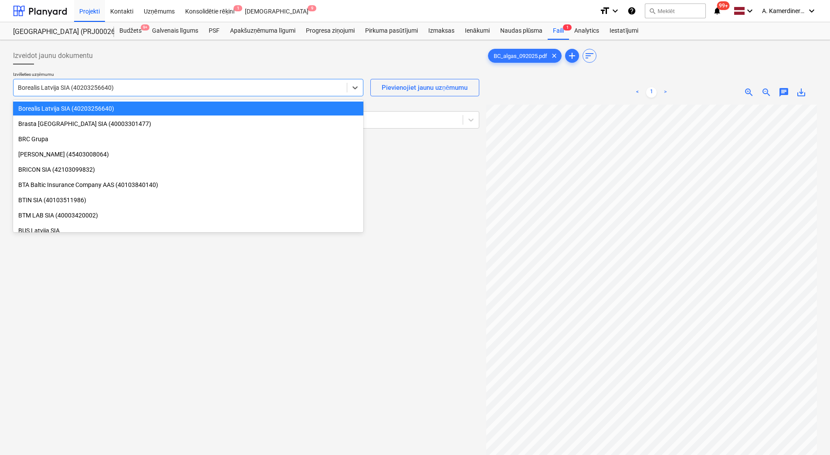
drag, startPoint x: 130, startPoint y: 87, endPoint x: 6, endPoint y: 88, distance: 123.7
click at [6, 87] on div "Izveidot jaunu dokumentu Izvēlieties uzņēmumu option Borealis Latvija SIA (4020…" at bounding box center [415, 291] width 830 height 502
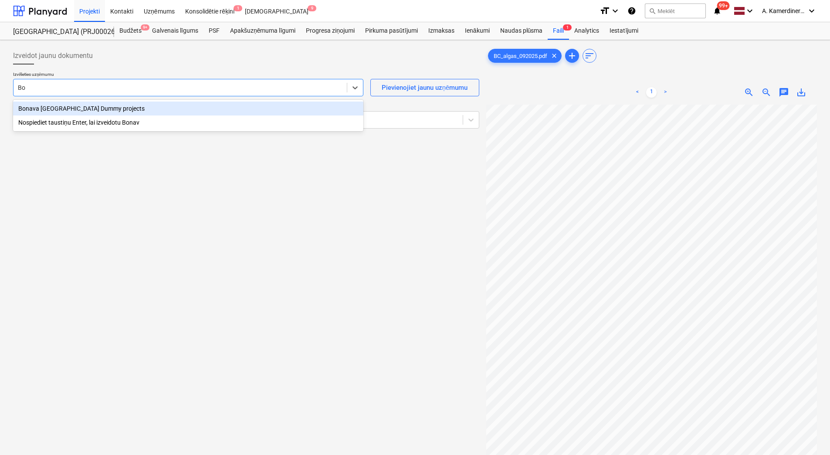
type input "B"
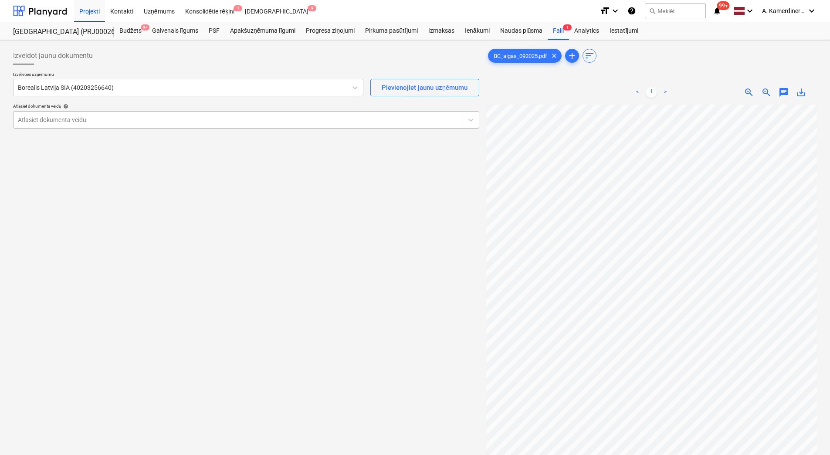
click at [133, 117] on div at bounding box center [238, 119] width 440 height 9
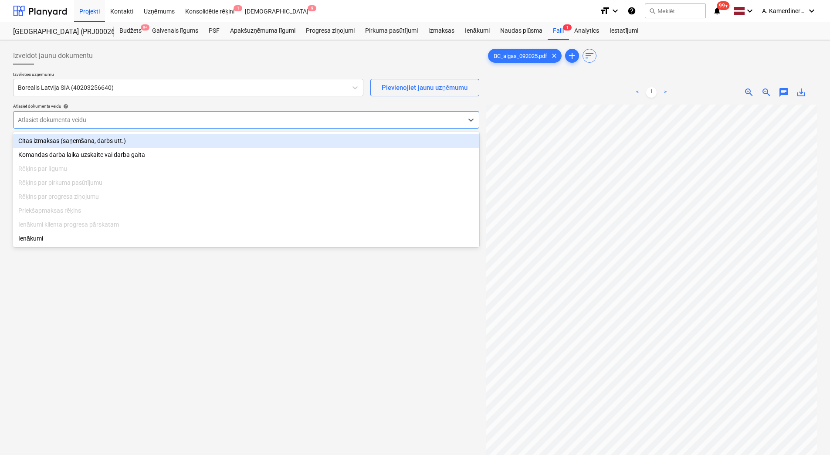
click at [106, 139] on div "Citas izmaksas (saņemšana, darbs utt.)" at bounding box center [246, 141] width 466 height 14
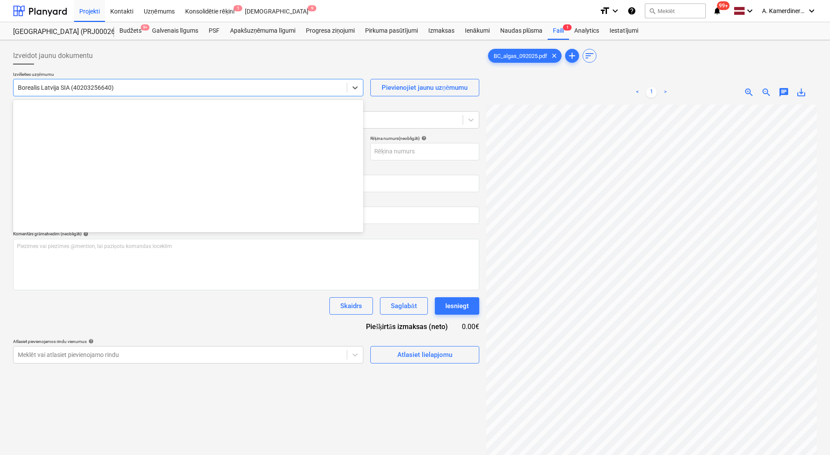
click at [120, 92] on div "Borealis Latvija SIA (40203256640)" at bounding box center [180, 87] width 333 height 12
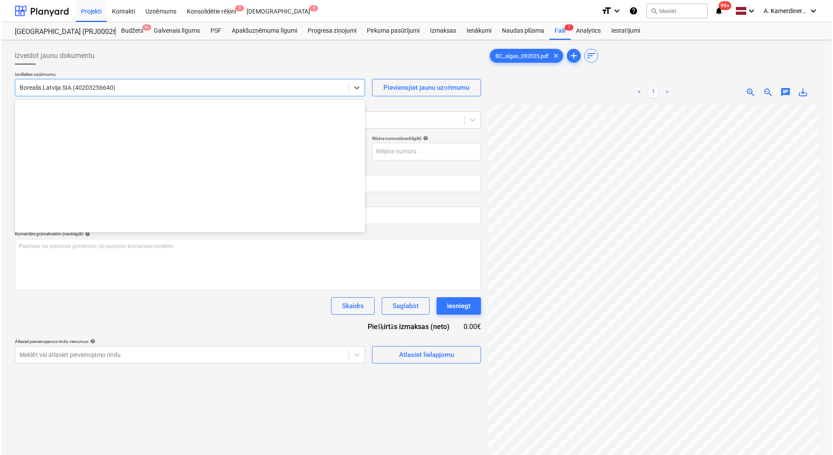
scroll to position [1204, 0]
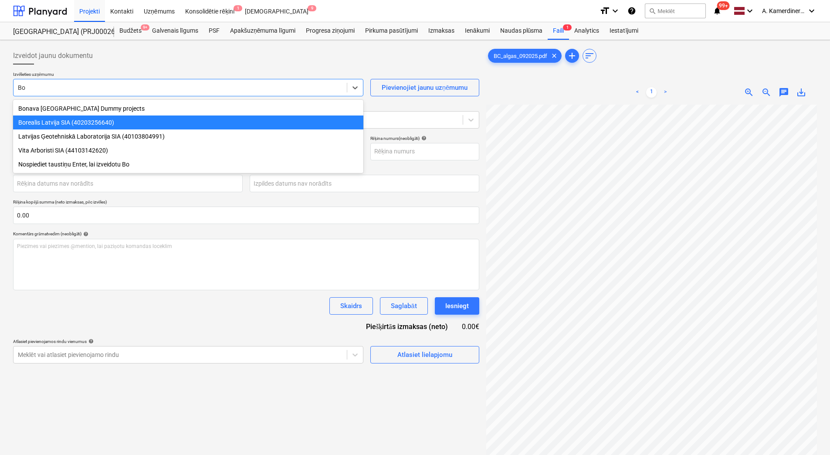
type input "Bo"
click at [543, 94] on div "< 1 > zoom_in zoom_out chat 0 save_alt" at bounding box center [651, 92] width 331 height 24
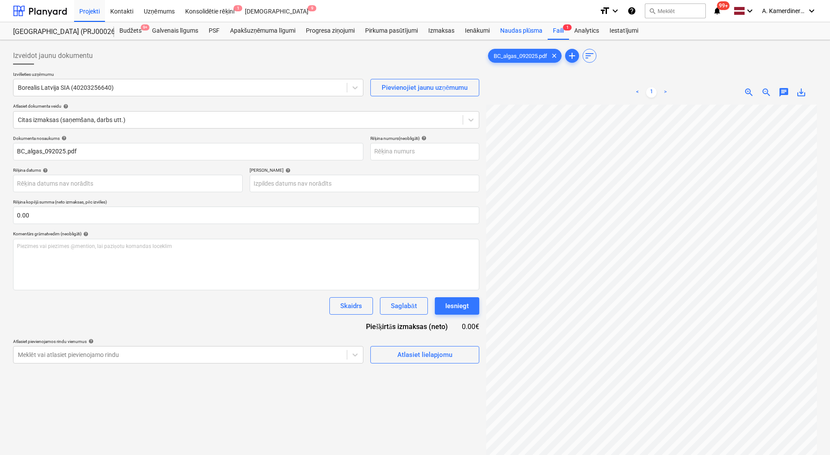
click at [518, 30] on div "Naudas plūsma" at bounding box center [521, 30] width 53 height 17
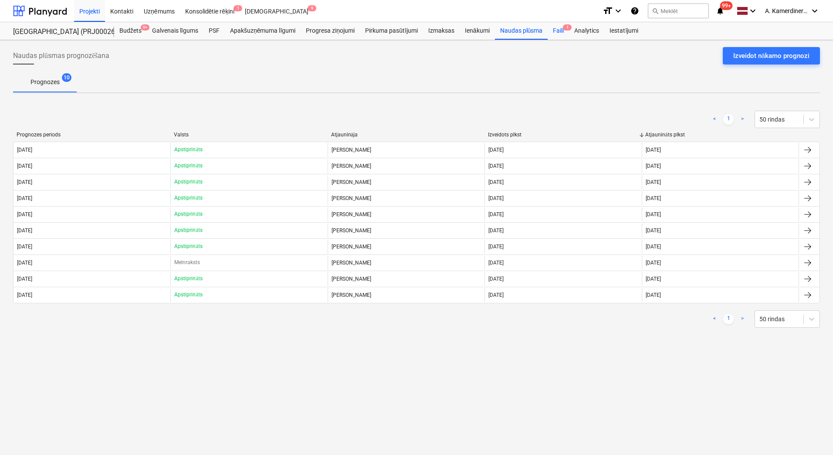
click at [564, 31] on div "Faili 1" at bounding box center [558, 30] width 21 height 17
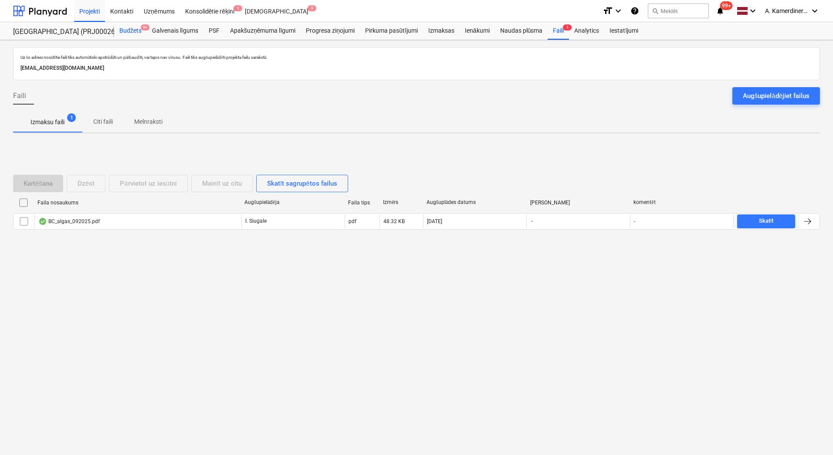
click at [126, 34] on div "Budžets 9+" at bounding box center [130, 30] width 33 height 17
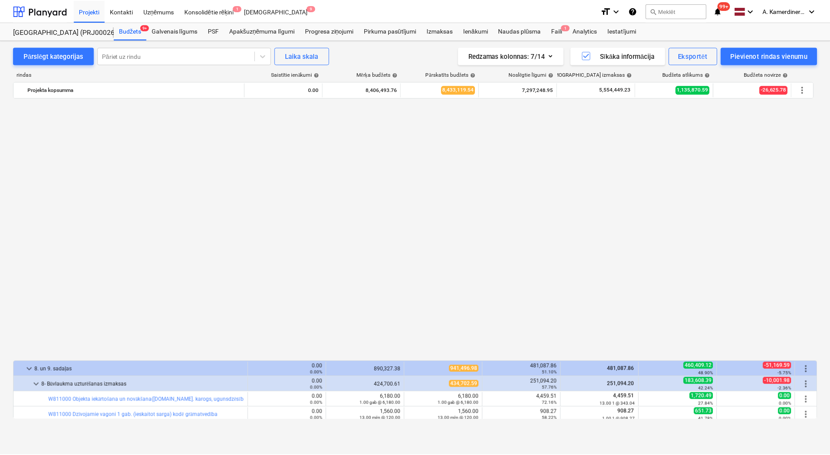
scroll to position [566, 0]
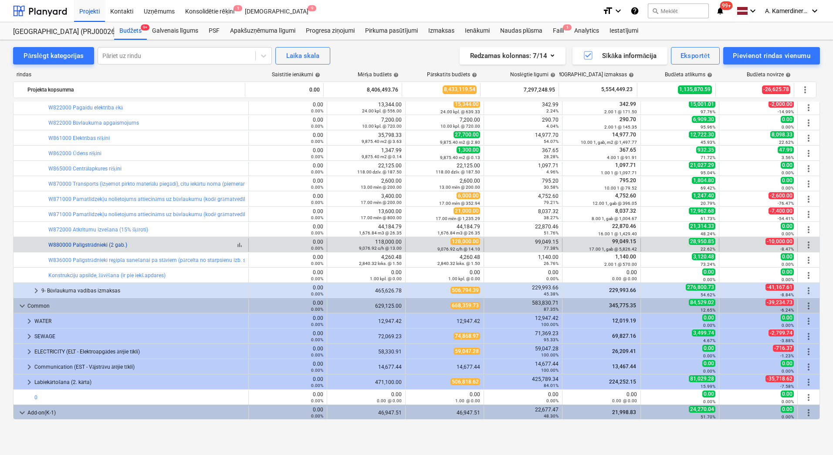
click at [101, 247] on link "W880000 Palīgstrādnieki (2 gab.)" at bounding box center [87, 245] width 79 height 6
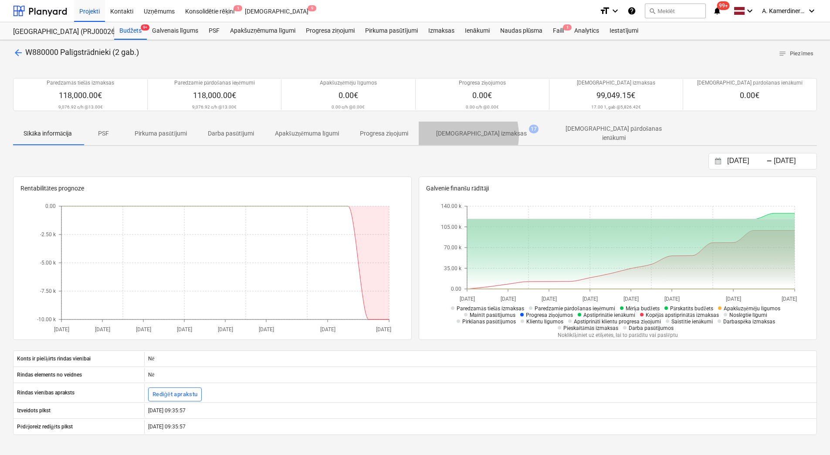
click at [463, 135] on p "[DEMOGRAPHIC_DATA] izmaksas" at bounding box center [481, 133] width 91 height 9
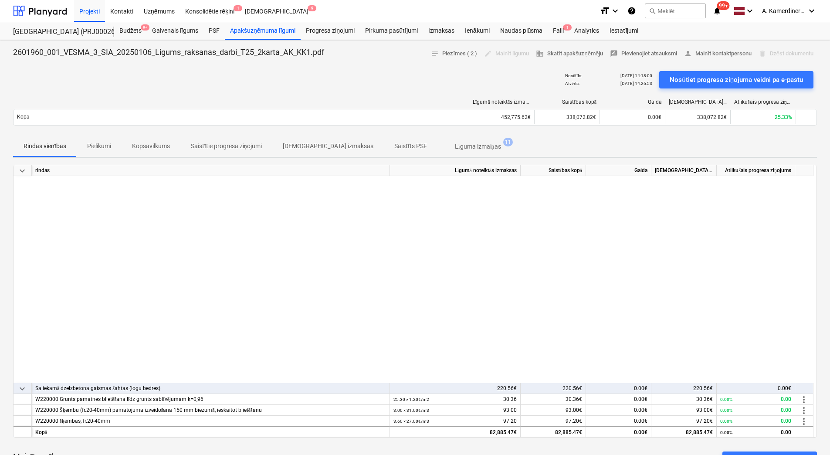
scroll to position [251, 0]
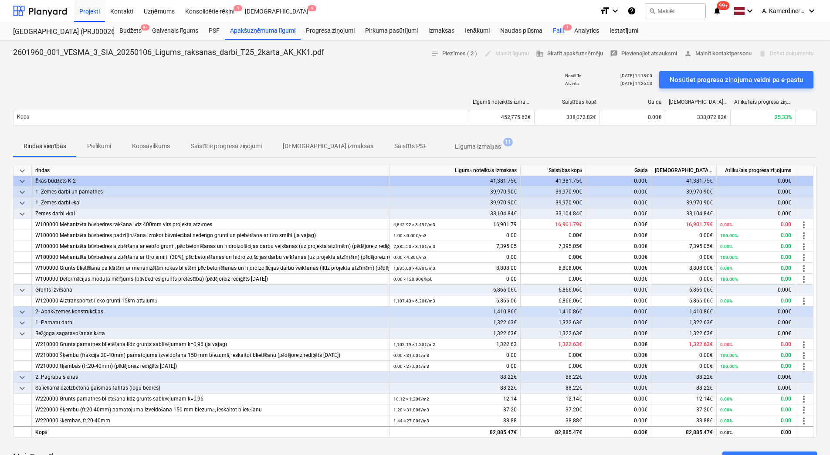
click at [560, 33] on div "Faili 1" at bounding box center [558, 30] width 21 height 17
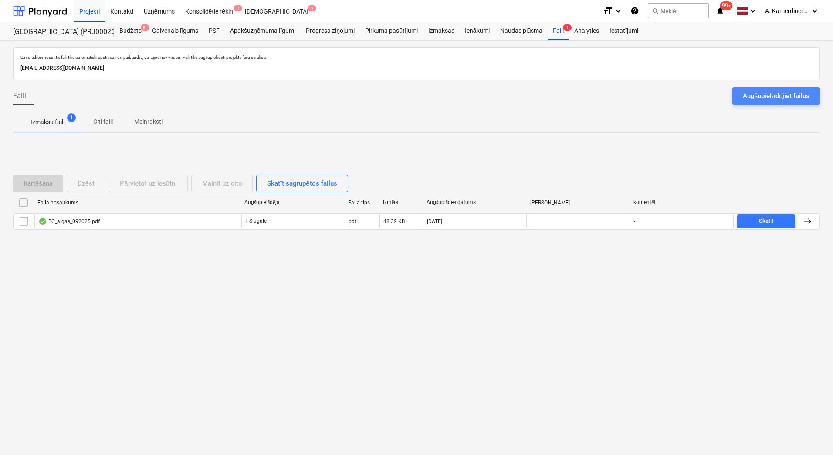
click at [799, 95] on div "Augšupielādējiet failus" at bounding box center [776, 95] width 67 height 11
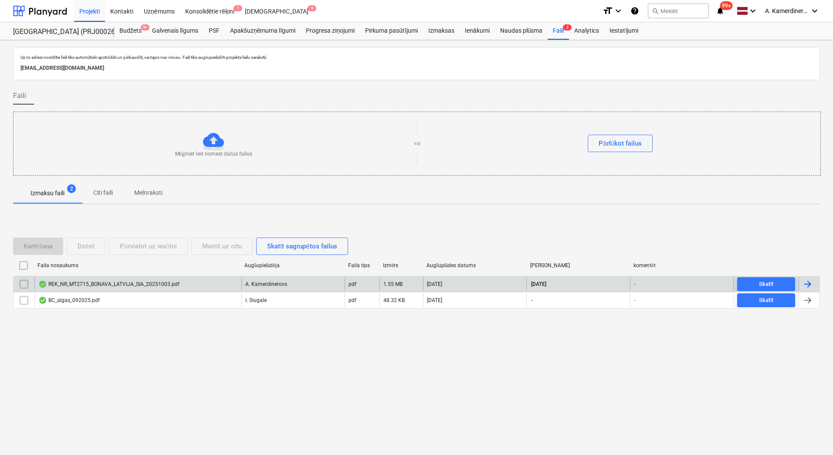
click at [192, 284] on div "REK_NR_MT2715_BONAVA_LATVIJA_SIA_20251003.pdf" at bounding box center [137, 284] width 207 height 14
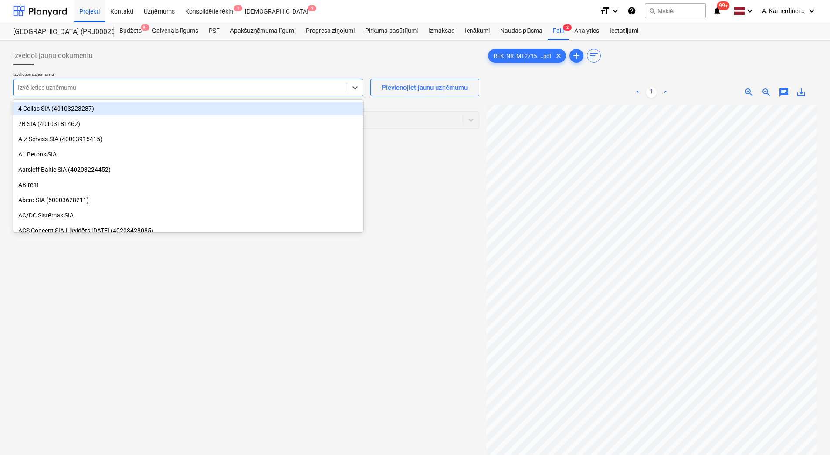
click at [196, 86] on div at bounding box center [180, 87] width 325 height 9
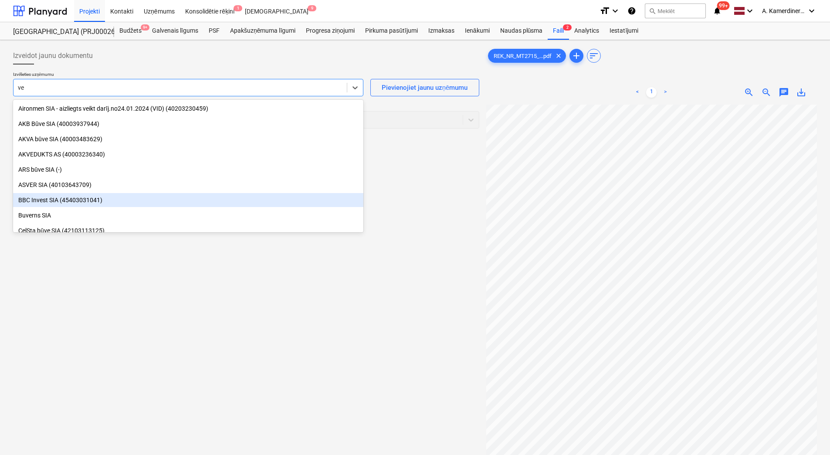
type input "v"
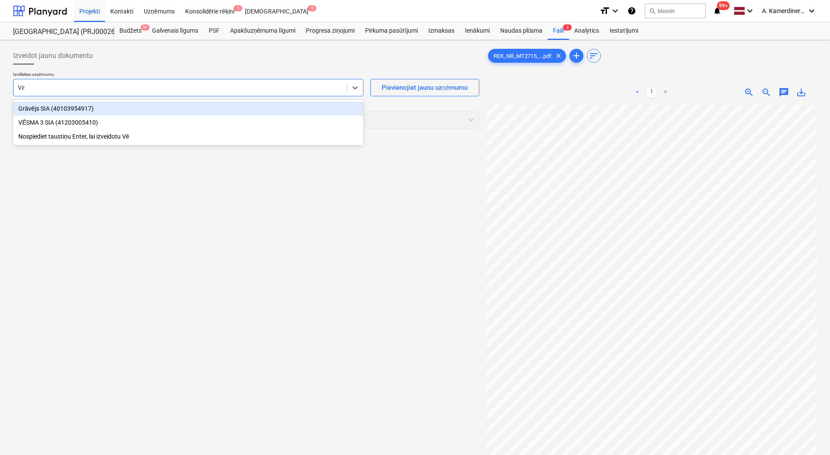
type input "Vēs"
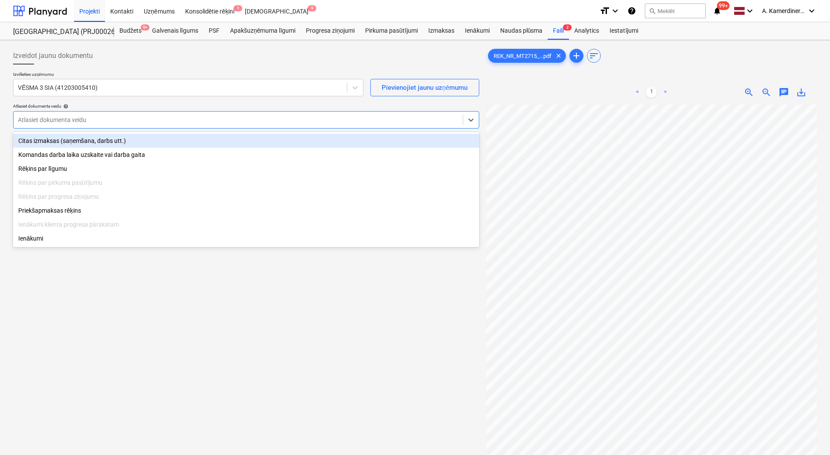
click at [201, 116] on div at bounding box center [238, 119] width 440 height 9
click at [100, 142] on div "Citas izmaksas (saņemšana, darbs utt.)" at bounding box center [246, 141] width 466 height 14
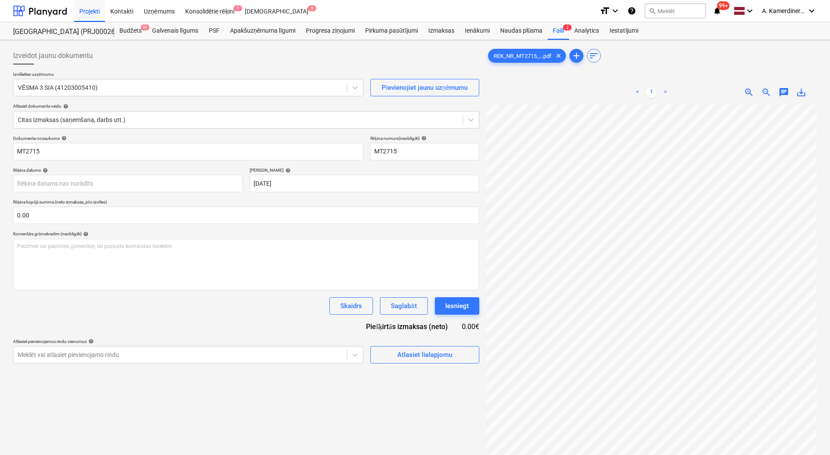
scroll to position [126, 63]
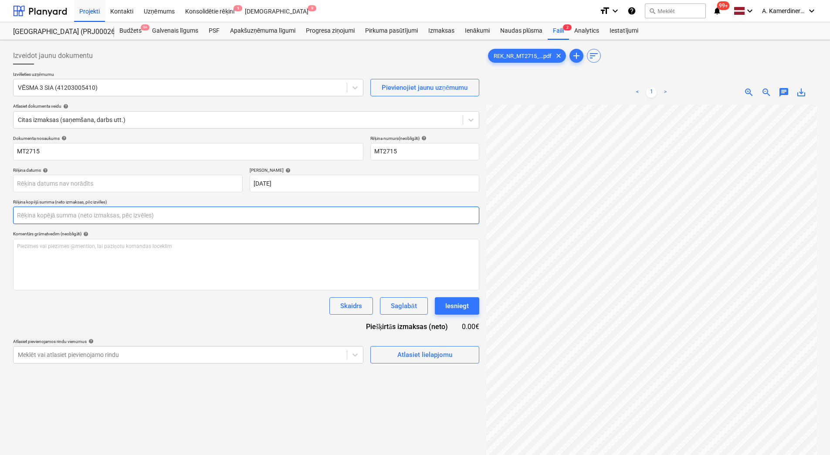
click at [71, 214] on input "text" at bounding box center [246, 214] width 466 height 17
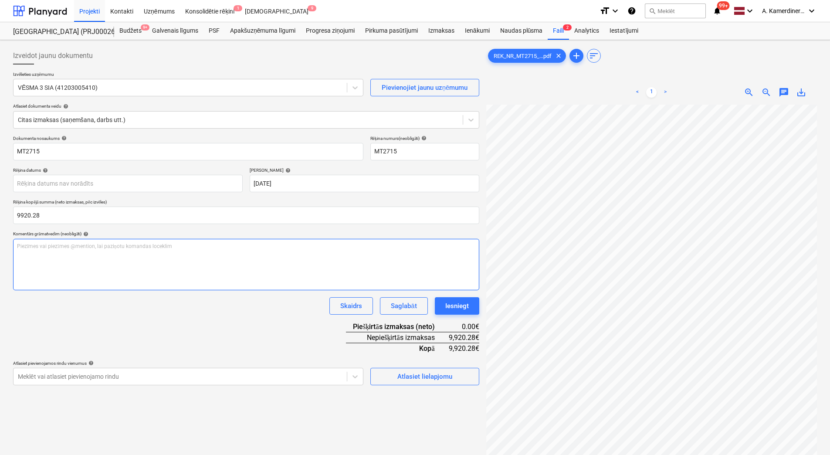
type input "9,920.28"
click at [67, 261] on div "Piezīmes vai piezīmes @mention, lai paziņotu komandas loceklim ﻿" at bounding box center [246, 264] width 466 height 51
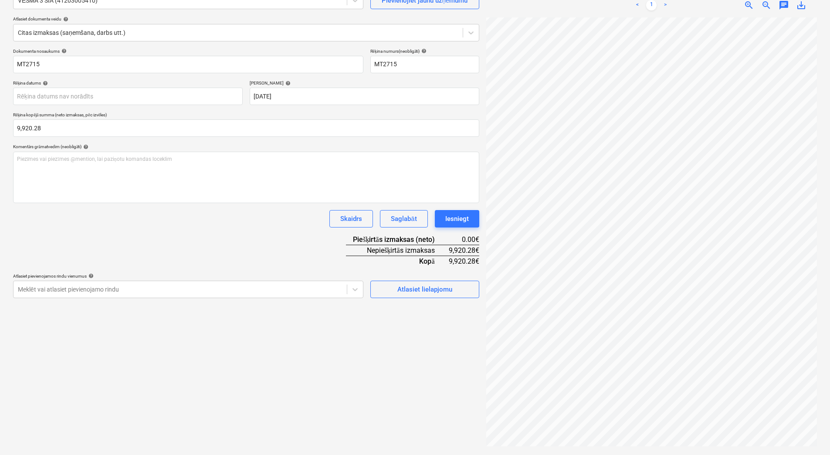
scroll to position [126, 49]
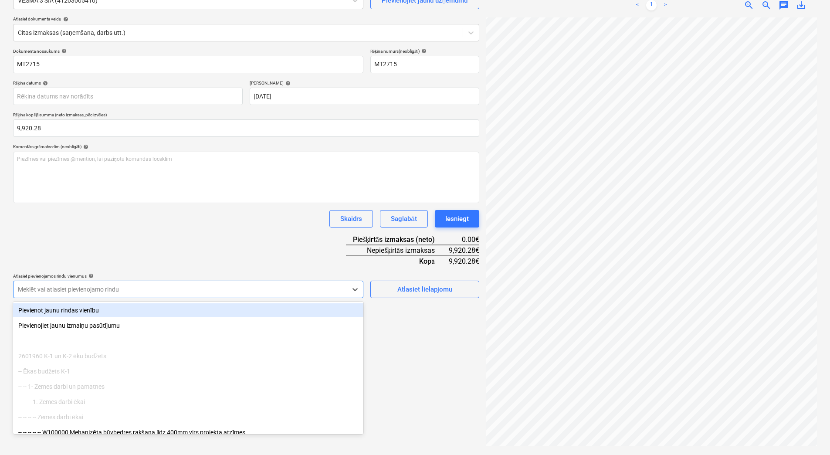
click at [179, 286] on div at bounding box center [180, 289] width 325 height 9
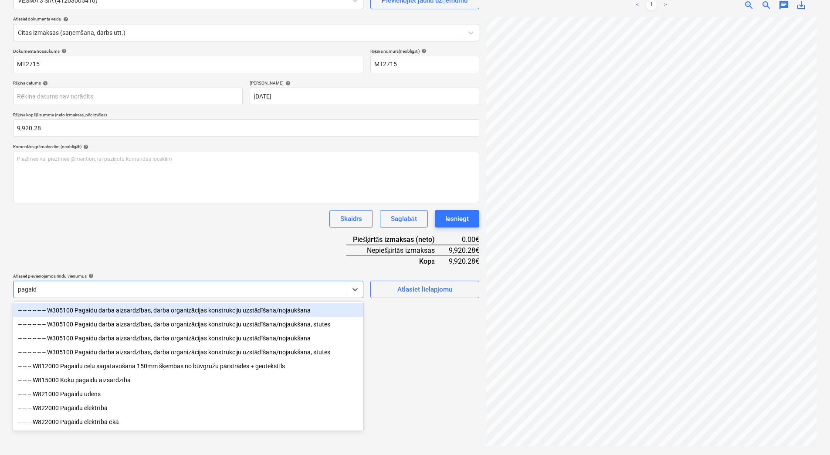
type input "pagaidu"
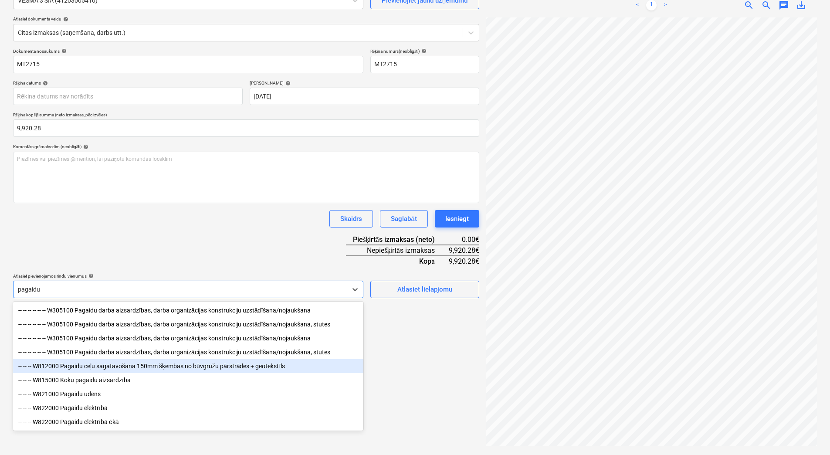
click at [174, 368] on div "-- -- -- W812000 Pagaidu ceļu sagatavošana 150mm šķembas no būvgružu pārstrādes…" at bounding box center [188, 366] width 350 height 14
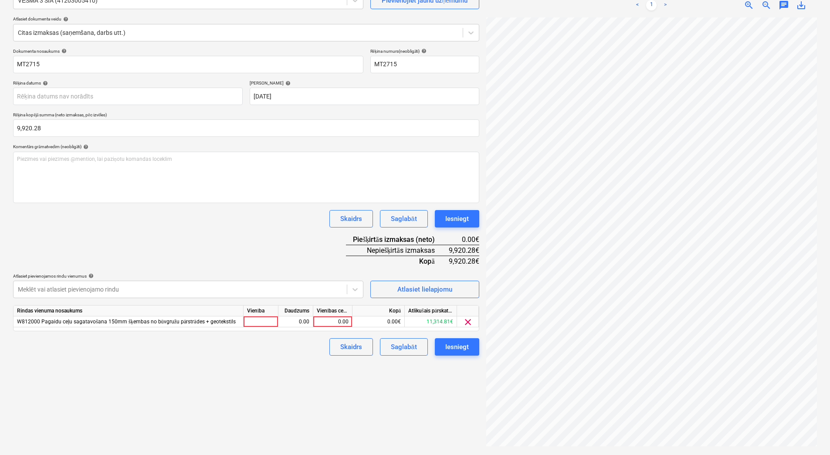
click at [470, 386] on div "Izveidot jaunu dokumentu Izvēlieties uzņēmumu VĒSMA 3 SIA (41203005410) Pievien…" at bounding box center [246, 203] width 473 height 495
click at [338, 321] on div "0.00" at bounding box center [333, 321] width 32 height 11
type input "3601,9"
click at [310, 319] on div "1.00" at bounding box center [295, 321] width 35 height 11
click at [344, 321] on div "0.00" at bounding box center [333, 321] width 32 height 11
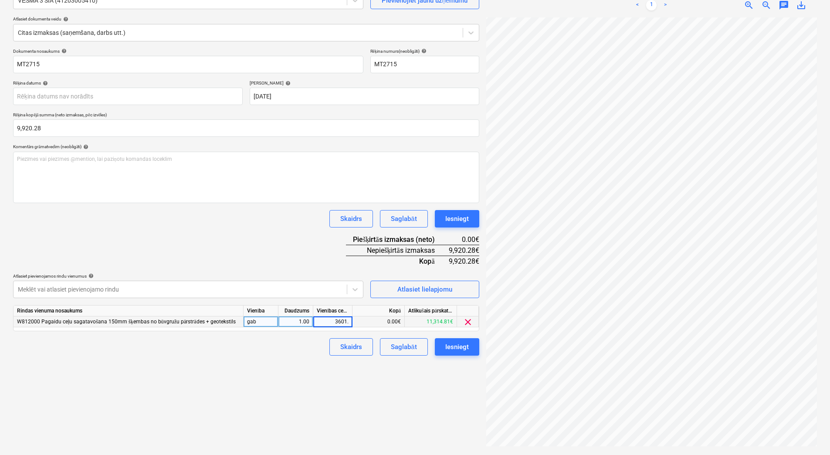
type input "3601.9"
click at [300, 320] on div "1.00" at bounding box center [295, 321] width 27 height 11
click at [294, 290] on div at bounding box center [180, 289] width 325 height 9
click at [292, 285] on div at bounding box center [180, 289] width 325 height 9
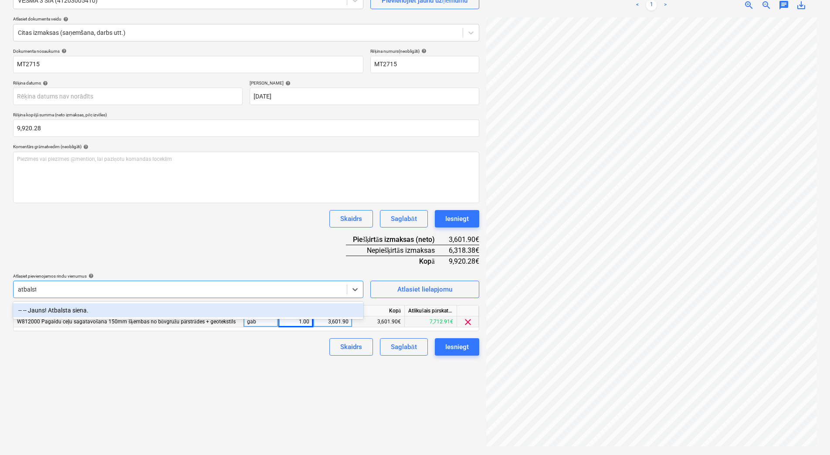
type input "atbalsta"
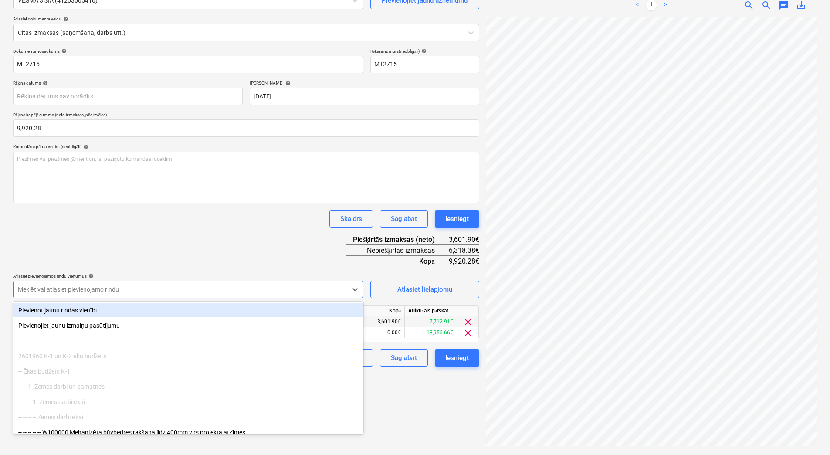
click at [409, 409] on div "Izveidot jaunu dokumentu Izvēlieties uzņēmumu VĒSMA 3 SIA (41203005410) Pievien…" at bounding box center [246, 203] width 473 height 495
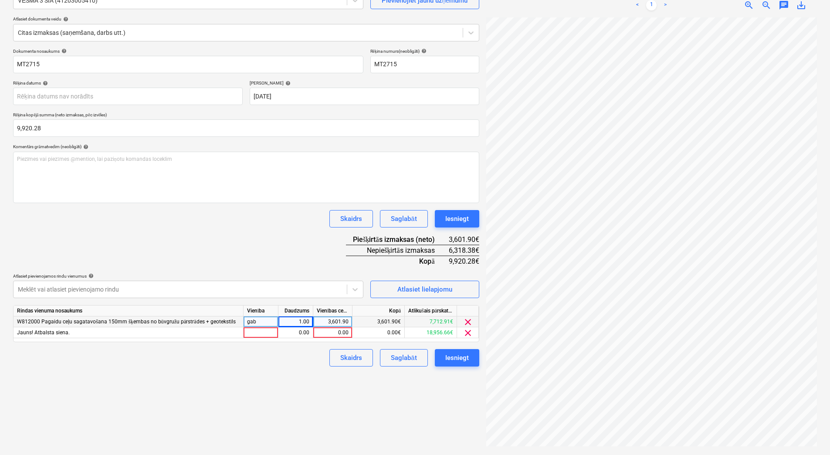
scroll to position [126, 53]
click at [326, 331] on div "0.00" at bounding box center [333, 332] width 32 height 11
type input "6318.38"
click at [294, 332] on div "1.00" at bounding box center [295, 332] width 27 height 11
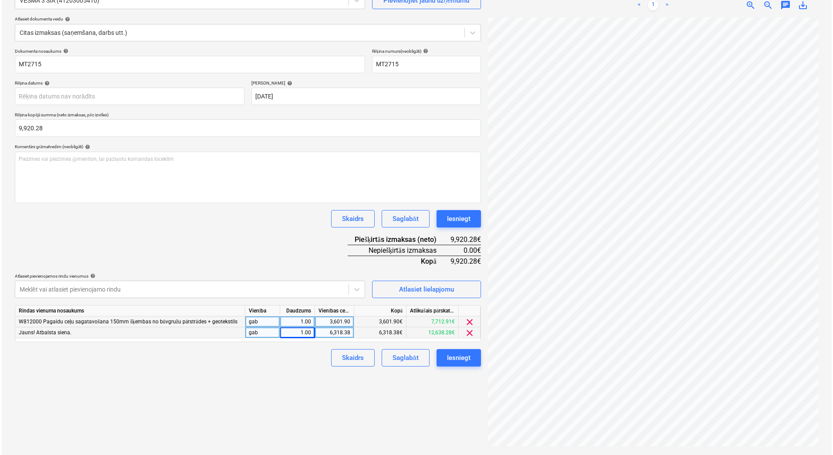
scroll to position [83, 63]
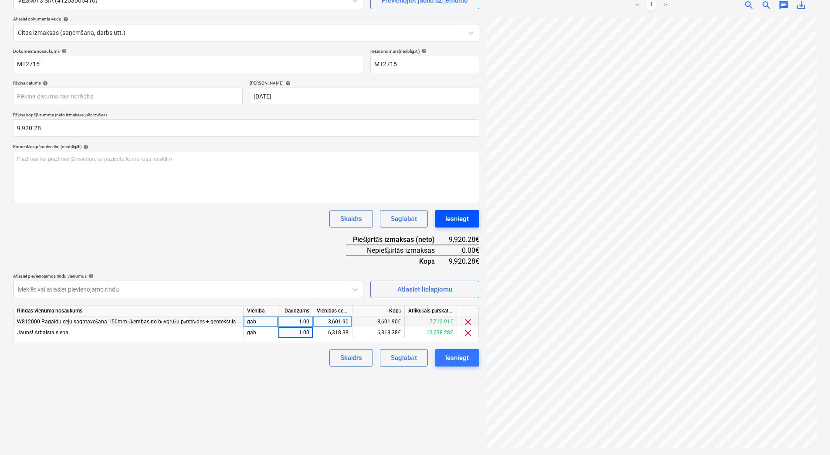
click at [452, 220] on div "Iesniegt" at bounding box center [457, 218] width 24 height 11
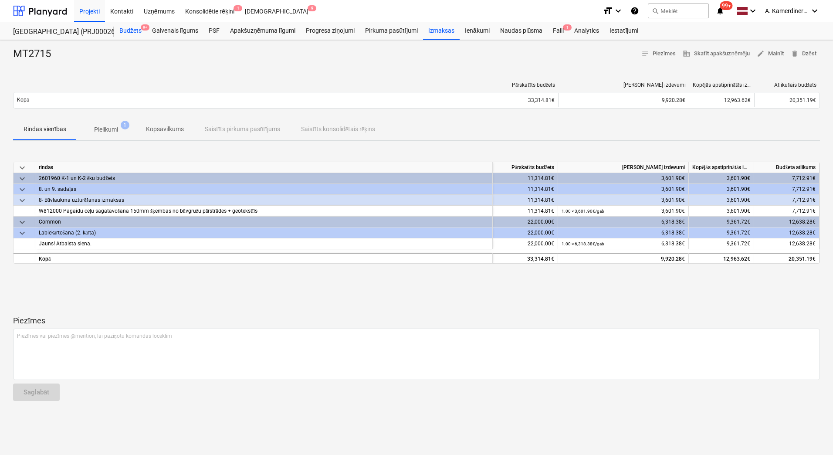
click at [132, 31] on div "Budžets 9+" at bounding box center [130, 30] width 33 height 17
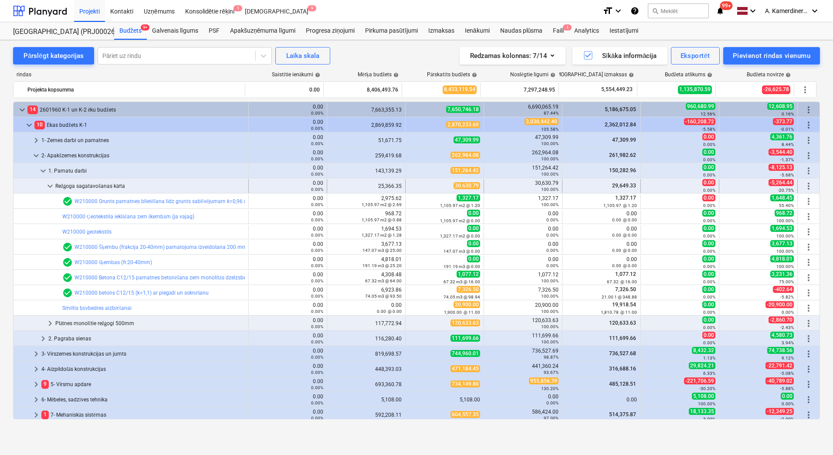
click at [115, 184] on div "Režģoga sagatavošanas kārta" at bounding box center [149, 186] width 189 height 14
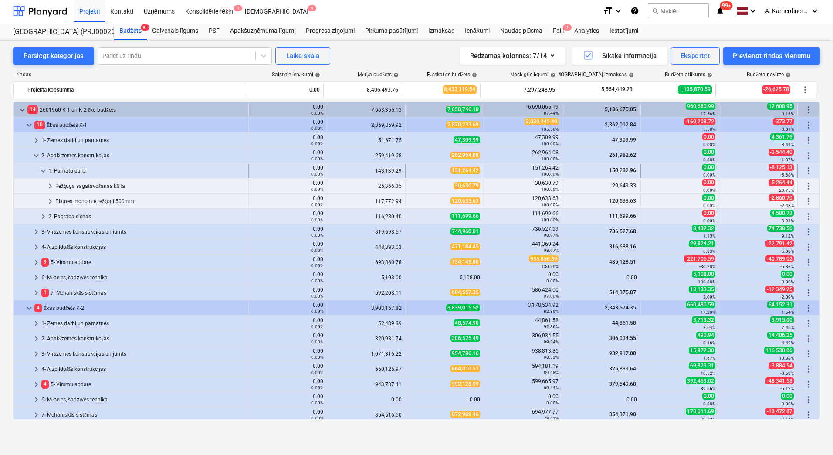
click at [77, 171] on div "1. Pamatu darbi" at bounding box center [146, 171] width 196 height 14
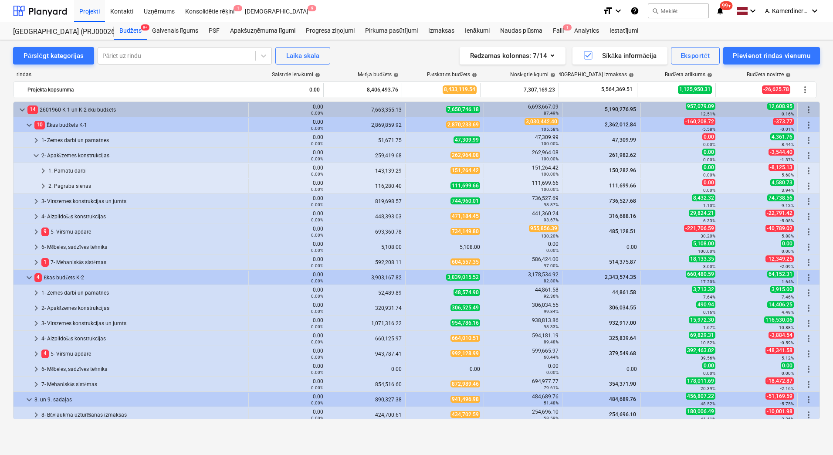
click at [74, 155] on div "2- Apakšzemes konstrukcijas" at bounding box center [142, 156] width 203 height 14
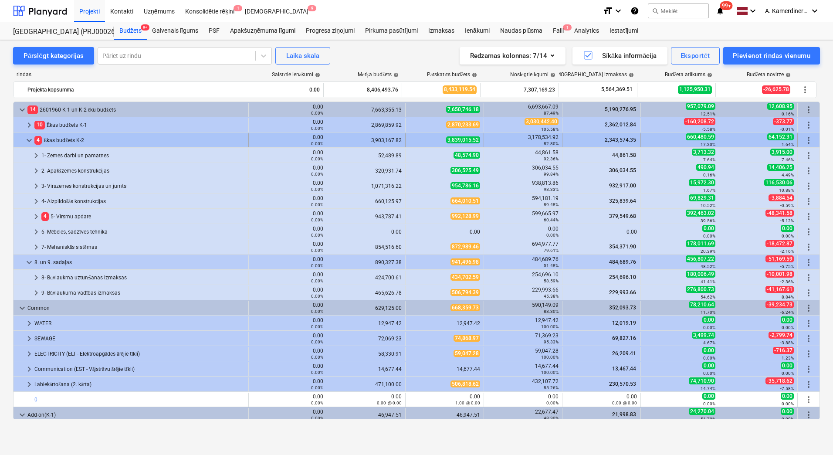
click at [28, 137] on span "keyboard_arrow_down" at bounding box center [29, 140] width 10 height 10
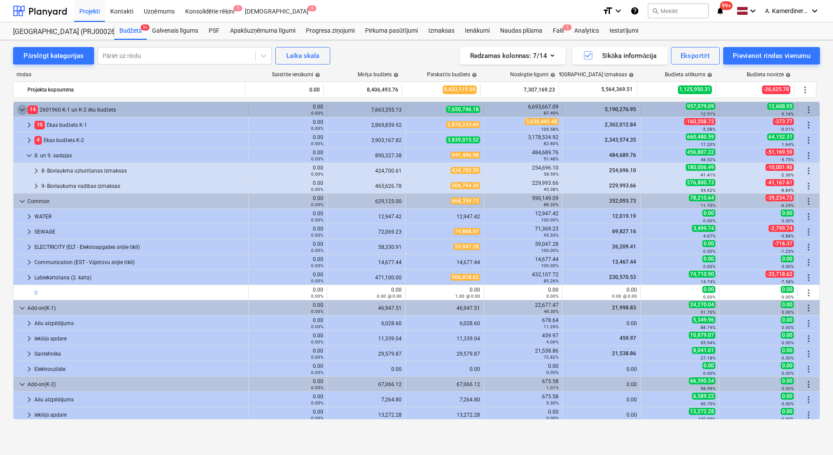
click at [21, 107] on span "keyboard_arrow_down" at bounding box center [22, 110] width 10 height 10
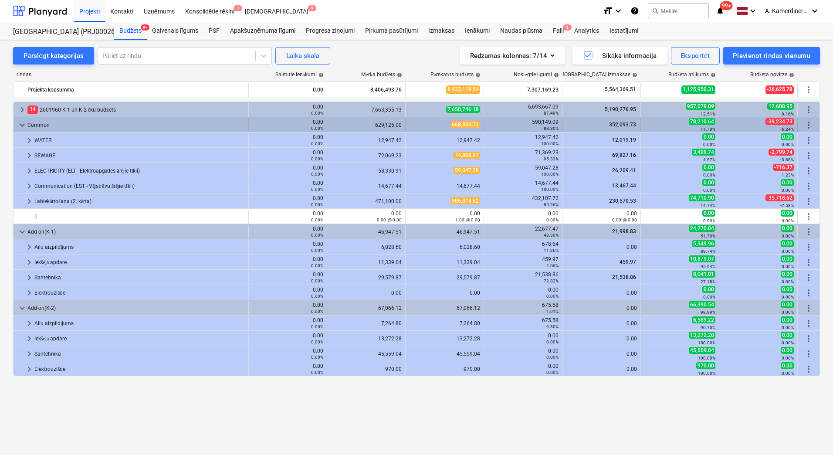
click at [20, 126] on span "keyboard_arrow_down" at bounding box center [22, 125] width 10 height 10
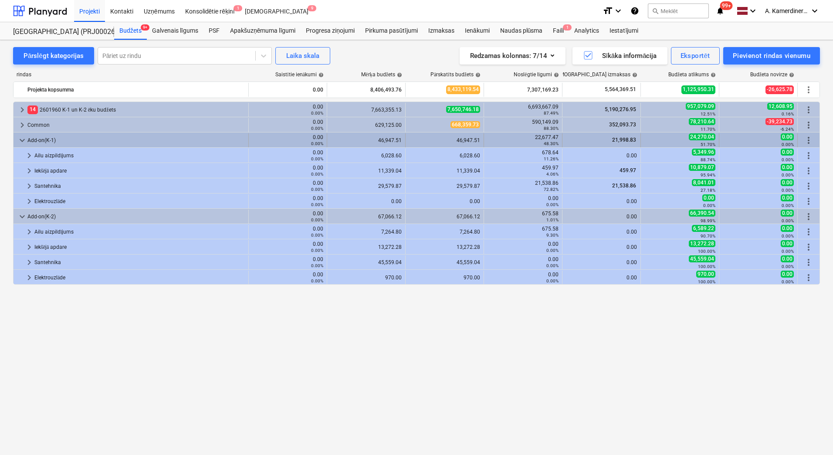
click at [20, 139] on span "keyboard_arrow_down" at bounding box center [22, 140] width 10 height 10
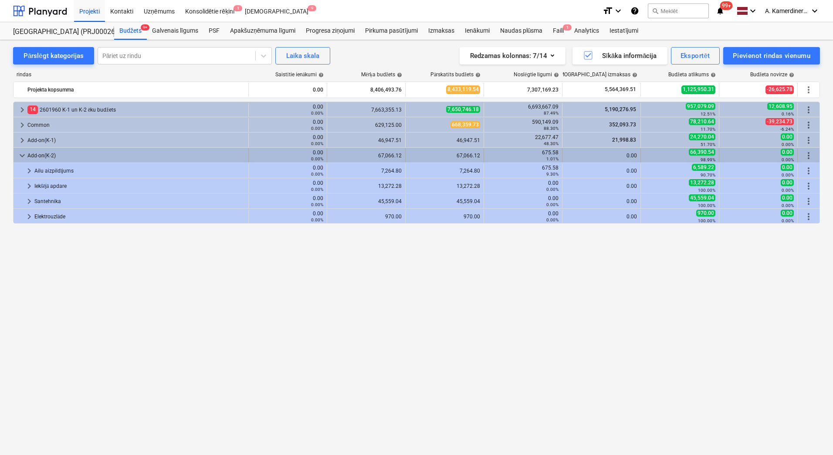
click at [21, 150] on span "keyboard_arrow_down" at bounding box center [22, 155] width 10 height 10
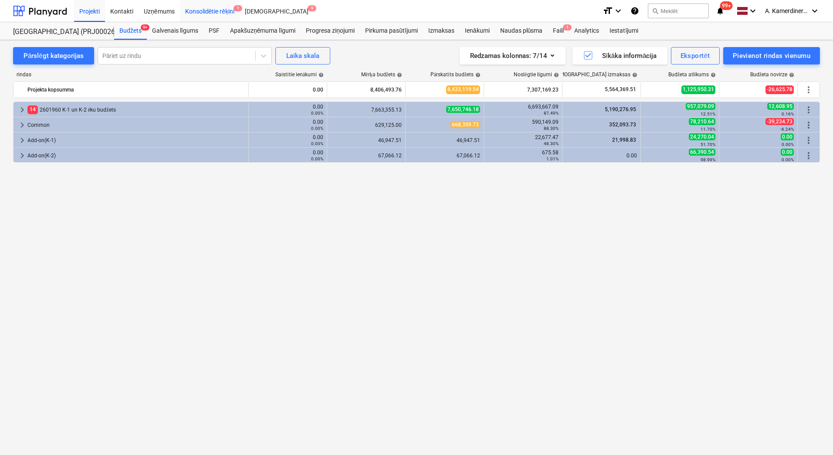
click at [227, 12] on div "Konsolidētie rēķini 1" at bounding box center [210, 11] width 60 height 22
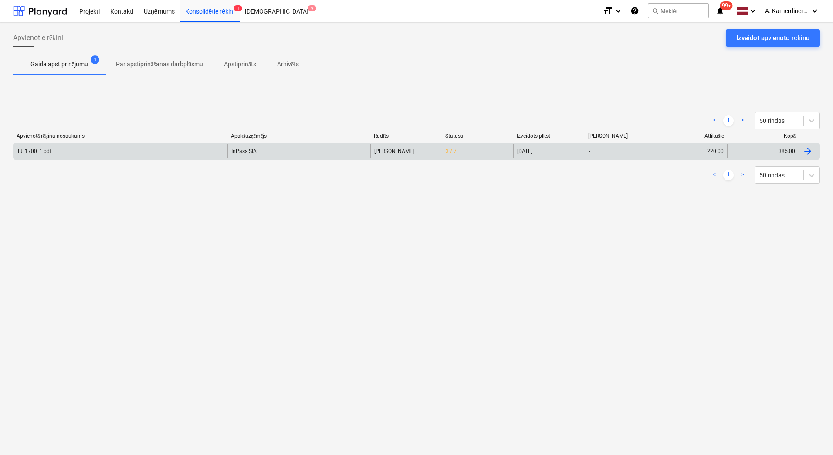
click at [260, 156] on div "InPass SIA" at bounding box center [298, 151] width 143 height 14
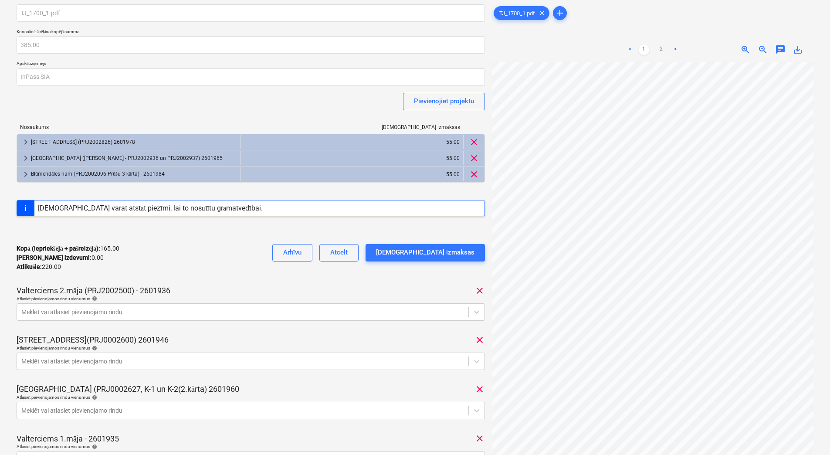
scroll to position [44, 0]
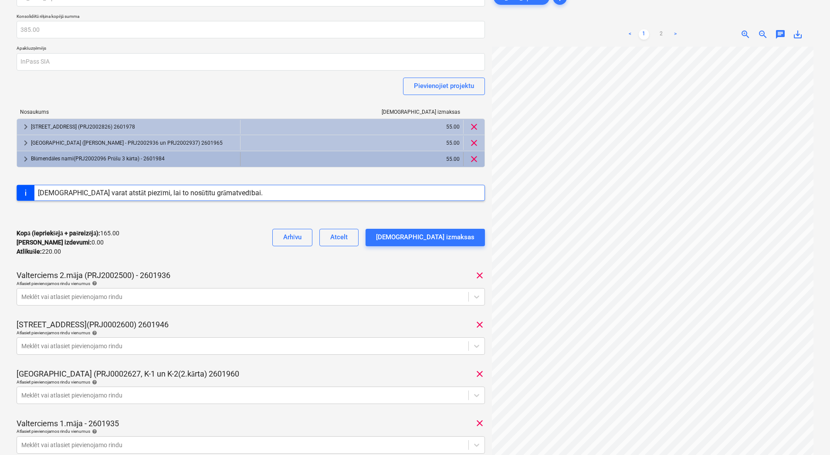
click at [121, 160] on div "Blūmendāles nami(PRJ2002096 Prūšu 3 kārta) - 2601984" at bounding box center [134, 159] width 206 height 14
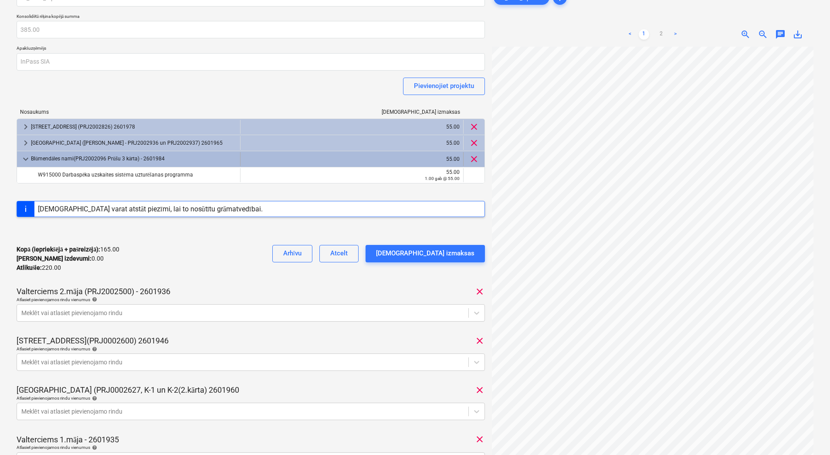
click at [121, 160] on div "Blūmendāles nami(PRJ2002096 Prūšu 3 kārta) - 2601984" at bounding box center [134, 159] width 206 height 14
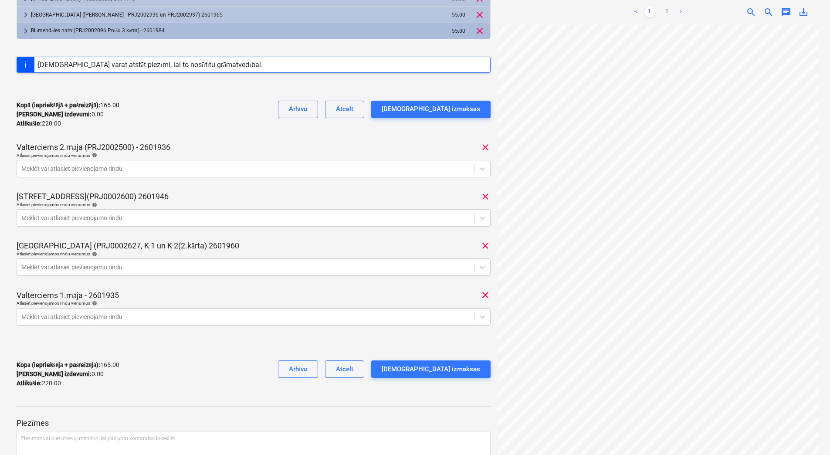
scroll to position [174, 0]
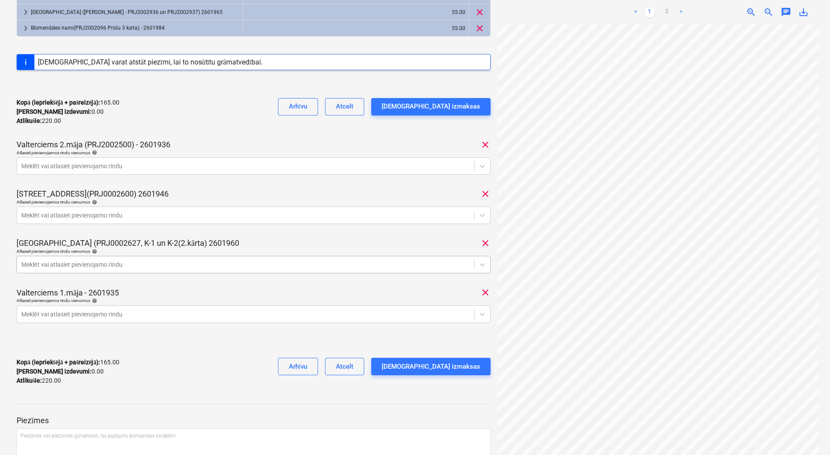
click at [119, 265] on div at bounding box center [245, 264] width 448 height 9
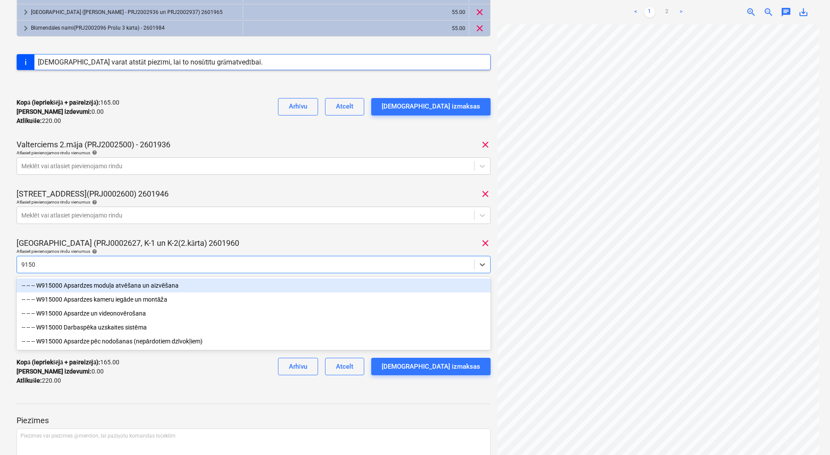
type input "91500"
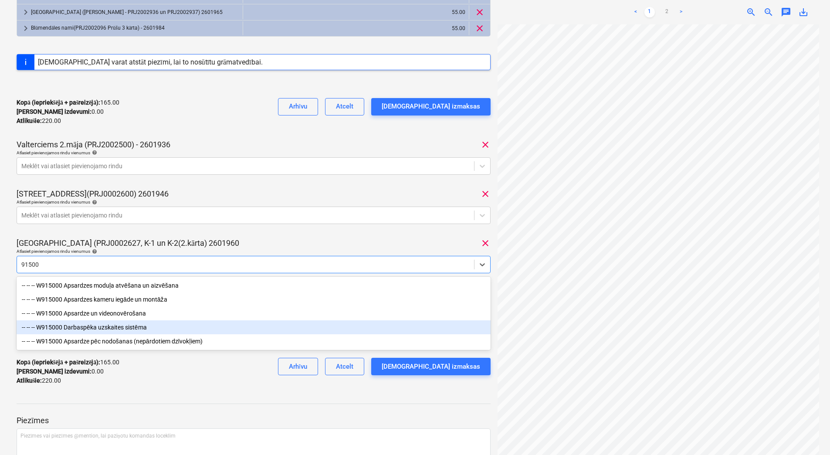
click at [111, 330] on div "-- -- -- W915000 Darbaspēka uzskaites sistēma" at bounding box center [254, 327] width 474 height 14
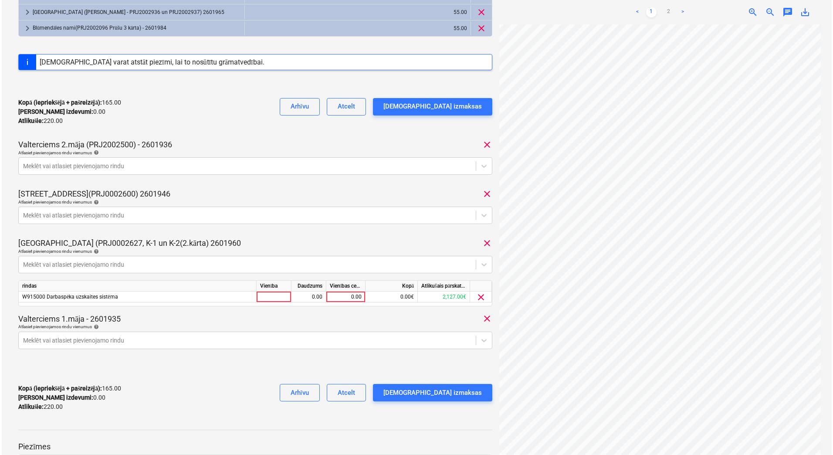
scroll to position [81, 72]
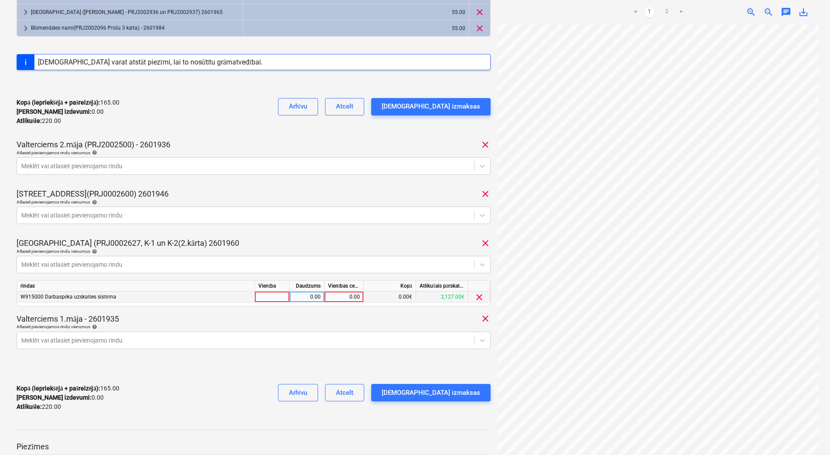
click at [353, 292] on div "0.00" at bounding box center [344, 296] width 32 height 11
type input "55"
click at [309, 294] on div "1.00" at bounding box center [306, 296] width 27 height 11
click at [430, 392] on div "[DEMOGRAPHIC_DATA] izmaksas" at bounding box center [431, 392] width 98 height 11
